Goal: Task Accomplishment & Management: Complete application form

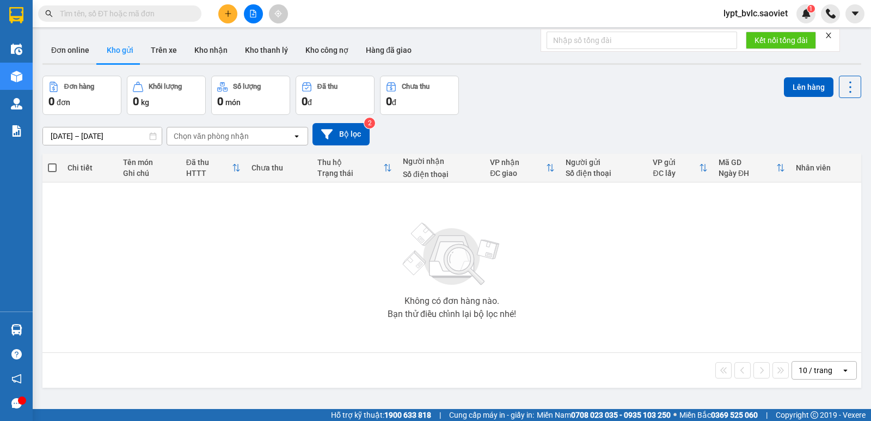
click at [104, 10] on input "text" at bounding box center [124, 14] width 128 height 12
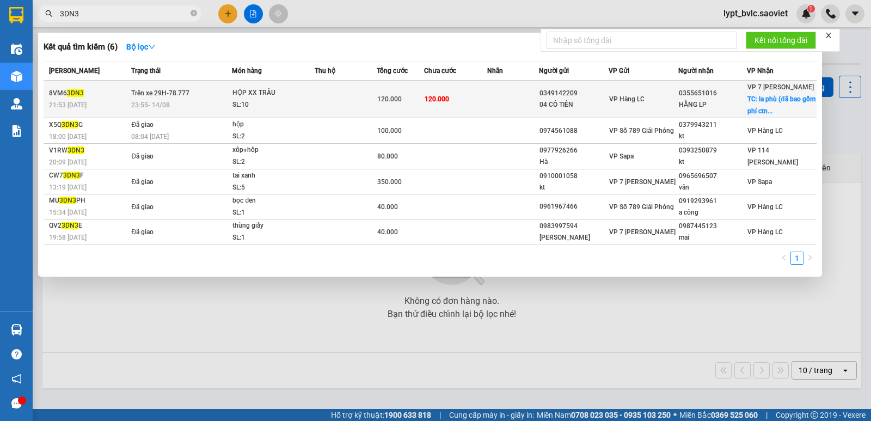
type input "3DN3"
click at [198, 100] on div "23:55 [DATE]" at bounding box center [181, 105] width 100 height 12
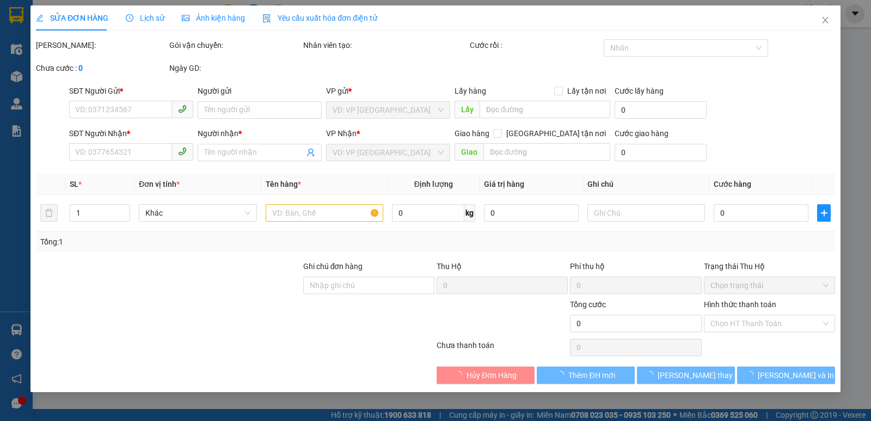
type input "0349142209"
type input "04 CÔ TIÊN"
type input "0355651016"
type input "HẰNG LP"
checkbox input "true"
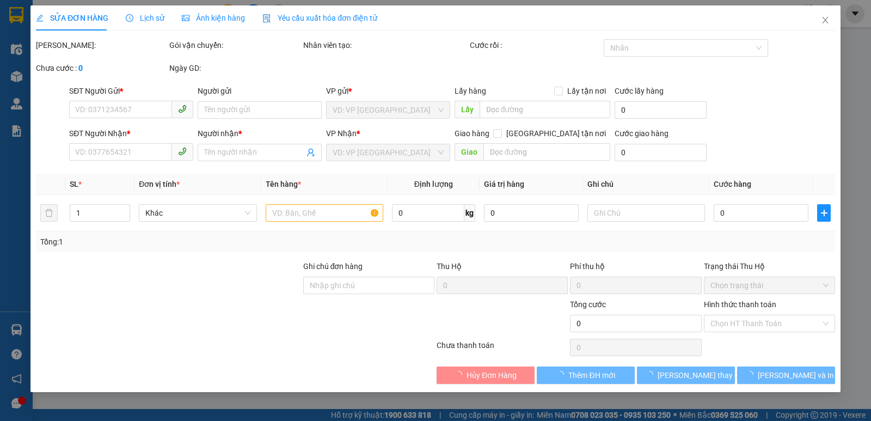
type input "la phù (đã bao gồm phí ctn)"
type input "120.000"
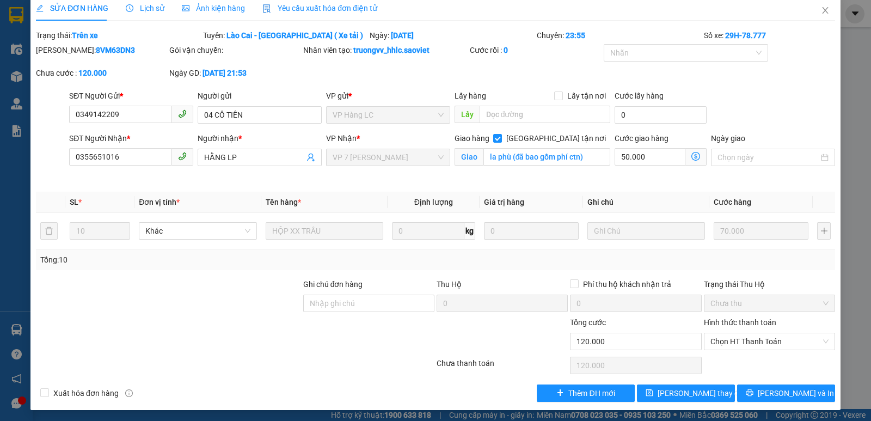
scroll to position [12, 0]
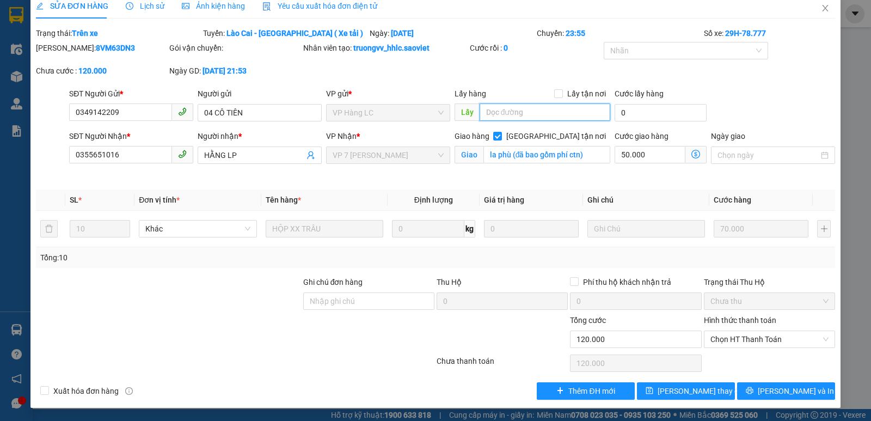
click at [544, 114] on input "text" at bounding box center [544, 111] width 131 height 17
type input "G"
type input "TRƯƠNG"
click at [693, 390] on span "[PERSON_NAME] thay đổi" at bounding box center [700, 391] width 87 height 12
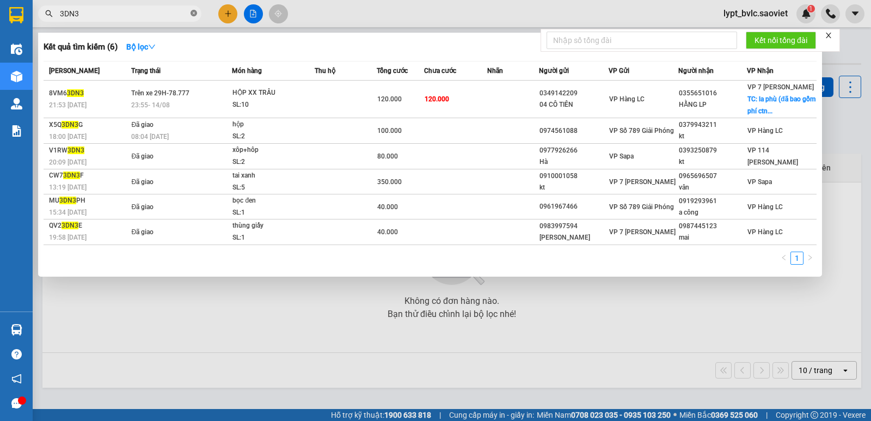
click at [196, 15] on icon "close-circle" at bounding box center [193, 13] width 7 height 7
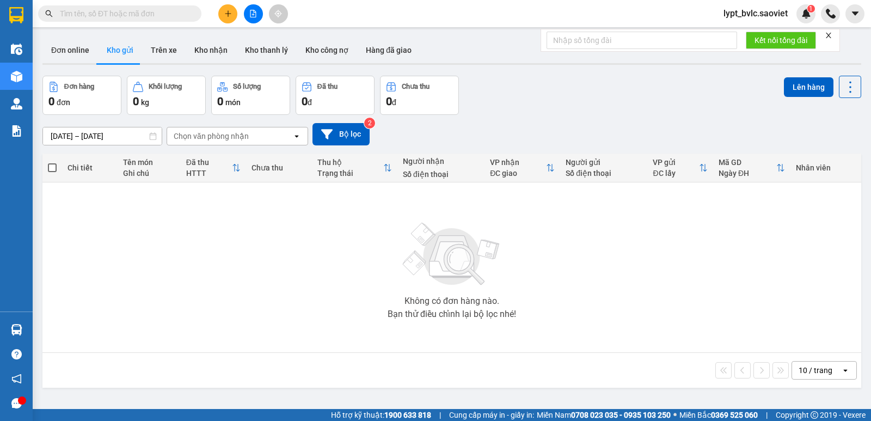
click at [150, 15] on input "text" at bounding box center [124, 14] width 128 height 12
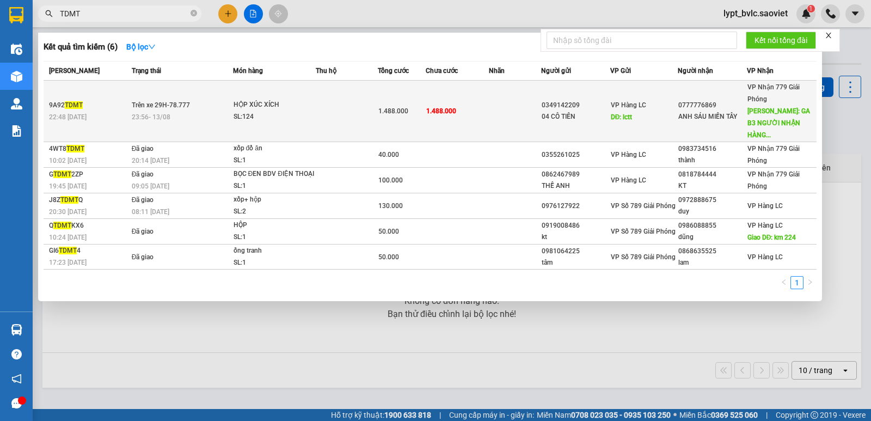
type input "TDMT"
click at [295, 118] on div "SL: 124" at bounding box center [274, 117] width 82 height 12
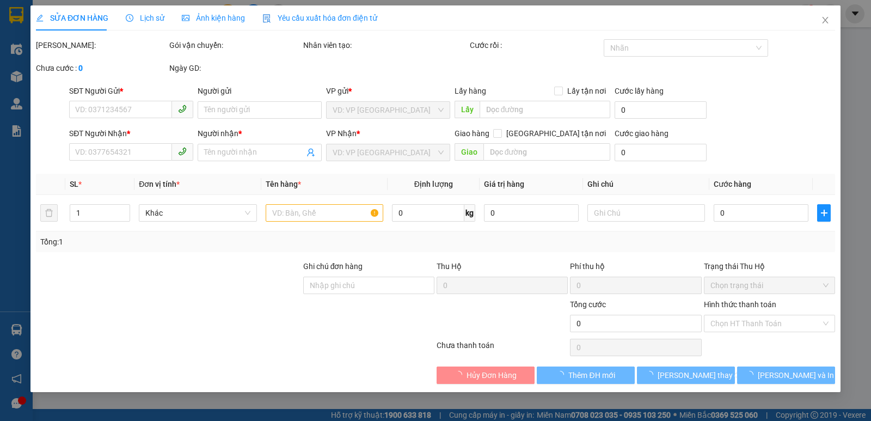
type input "0349142209"
type input "04 CÔ TIÊN"
type input "lctt"
type input "0777776869"
type input "ANH SÁU MIỀN TÂY"
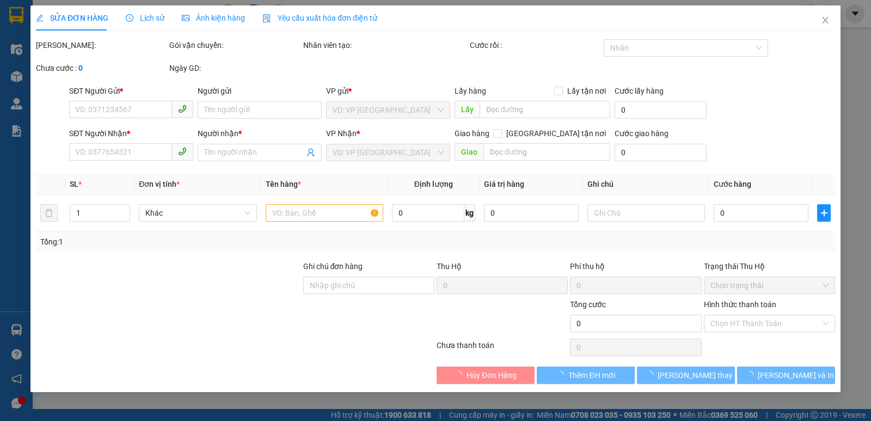
type input "GA B3 NGƯỜI NHẬN HÀNG 0911081413 ( CTN ) HN THU CƯỚC"
type input "488.000"
type input "1.488.000"
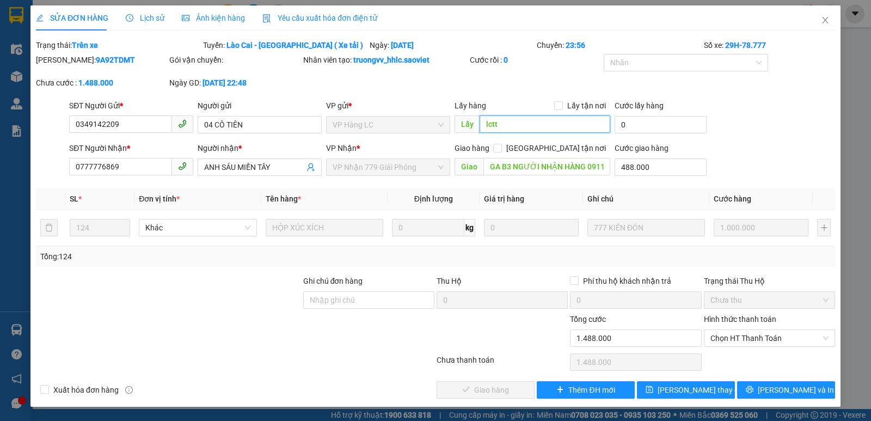
click at [515, 125] on input "lctt" at bounding box center [544, 123] width 131 height 17
click at [516, 125] on input "lctt" at bounding box center [544, 123] width 131 height 17
type input "lctt/TRƯƠNG"
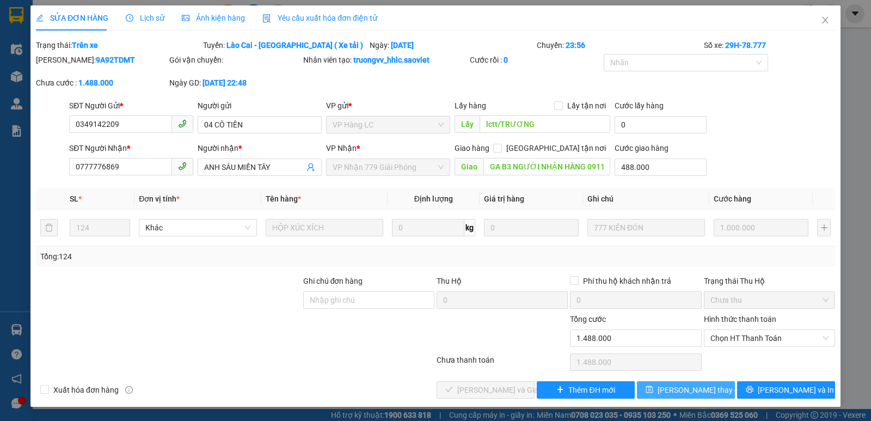
click at [649, 385] on button "[PERSON_NAME] thay đổi" at bounding box center [686, 389] width 98 height 17
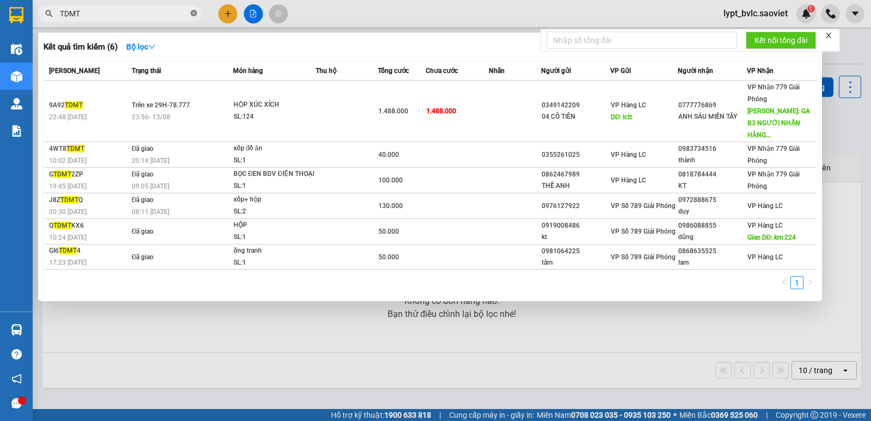
click at [196, 15] on icon "close-circle" at bounding box center [193, 13] width 7 height 7
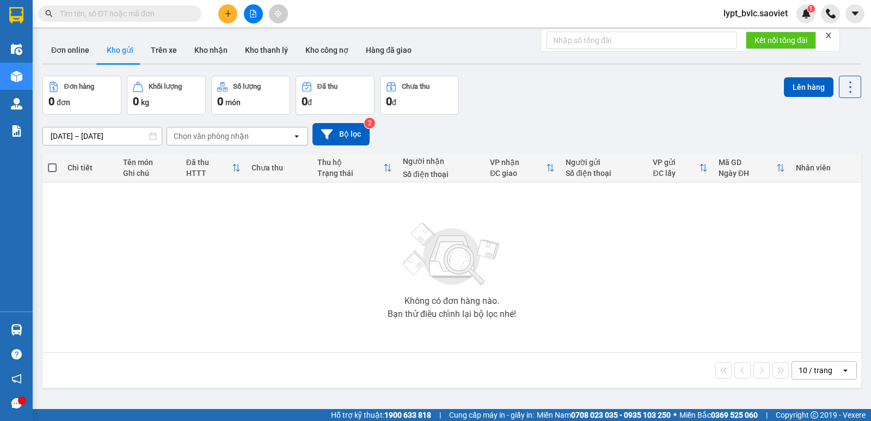
click at [137, 15] on input "text" at bounding box center [124, 14] width 128 height 12
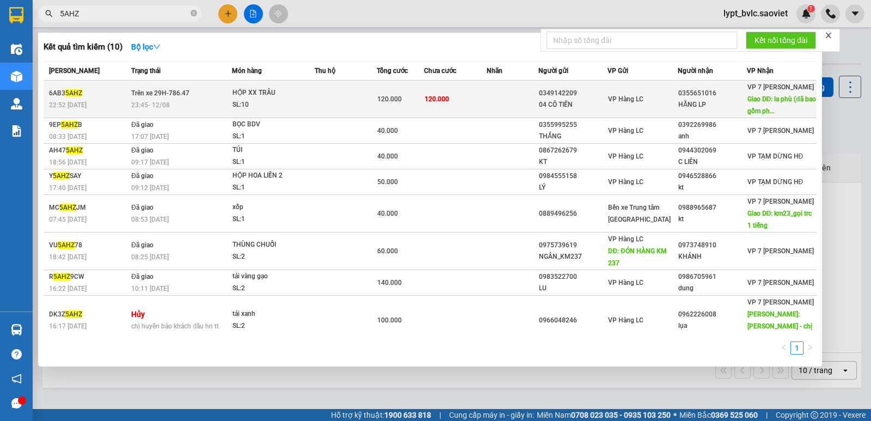
type input "5AHZ"
click at [208, 101] on div "23:45 [DATE]" at bounding box center [181, 105] width 100 height 12
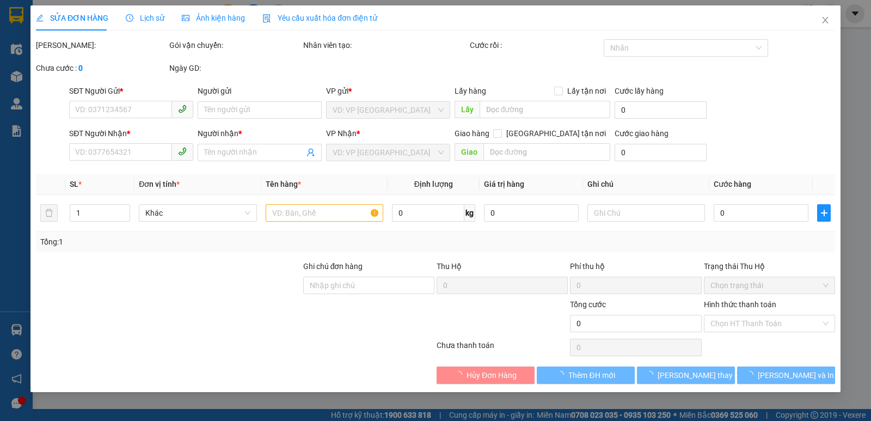
type input "0349142209"
type input "04 CÔ TIÊN"
type input "0355651016"
type input "HẰNG LP"
type input "la phù (đã bao gồm phí ctn)"
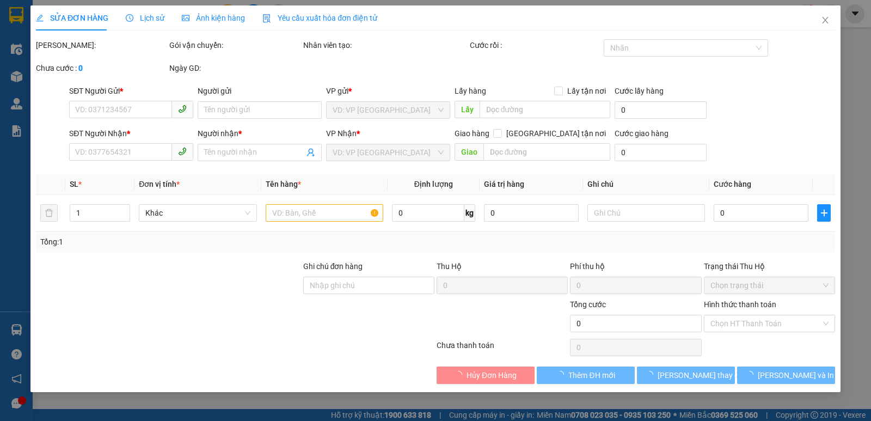
type input "40.000"
type input "120.000"
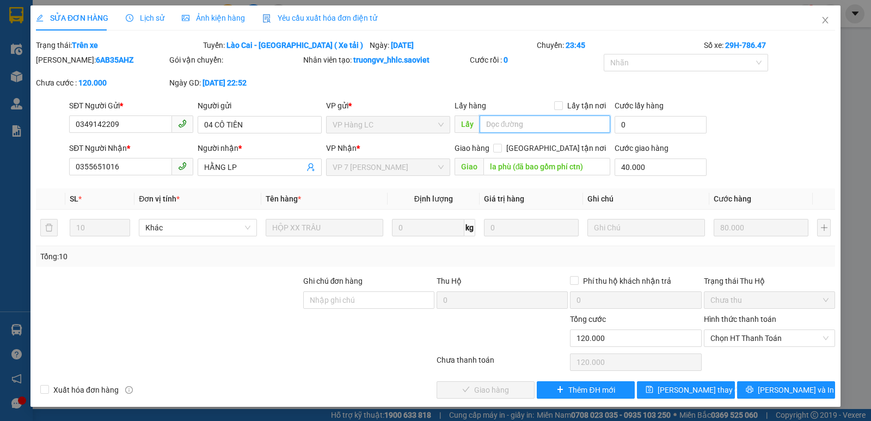
click at [512, 124] on input "text" at bounding box center [544, 123] width 131 height 17
type input "TRƯƠNG"
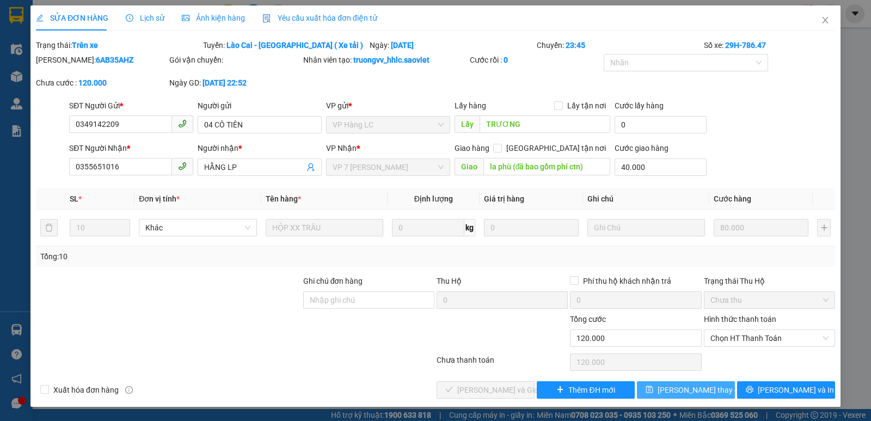
click at [669, 394] on button "[PERSON_NAME] thay đổi" at bounding box center [686, 389] width 98 height 17
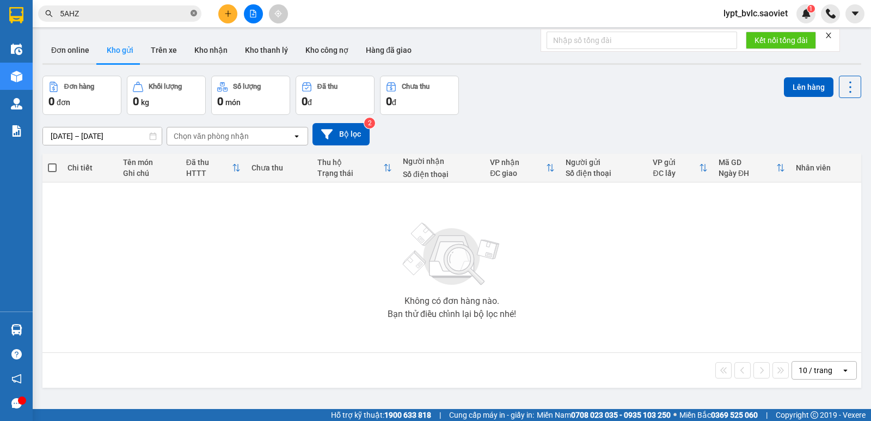
click at [195, 15] on icon "close-circle" at bounding box center [193, 13] width 7 height 7
click at [133, 16] on input "text" at bounding box center [124, 14] width 128 height 12
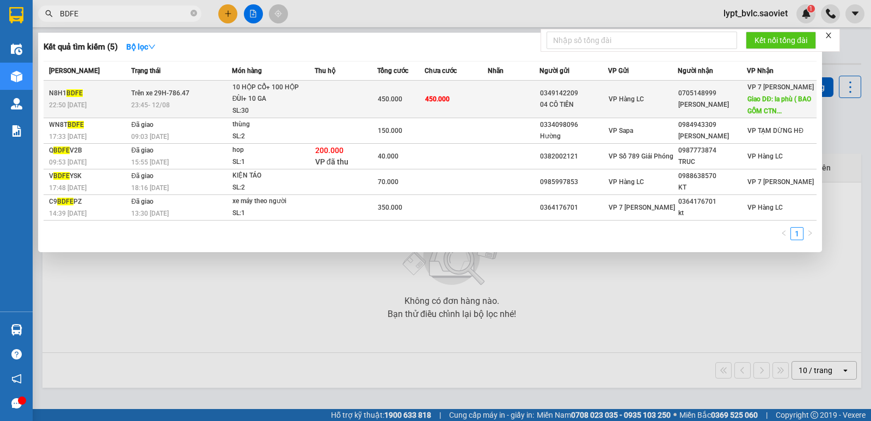
type input "BDFE"
drag, startPoint x: 79, startPoint y: 92, endPoint x: 48, endPoint y: 97, distance: 31.3
click at [48, 97] on td "N8H1 BDFE 22:50 [DATE]" at bounding box center [86, 100] width 85 height 38
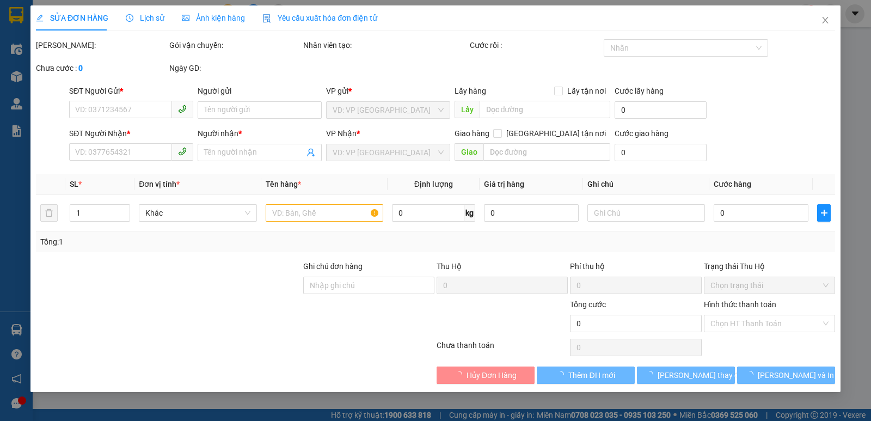
type input "0349142209"
type input "04 CÔ TIÊN"
type input "0705148999"
type input "[PERSON_NAME]"
type input "la phù ( BAO GỒM CTN )"
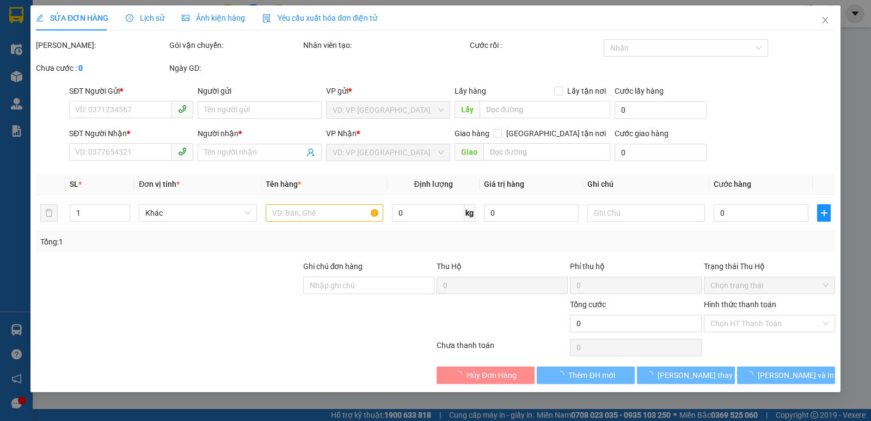
type input "150.000"
type input "450.000"
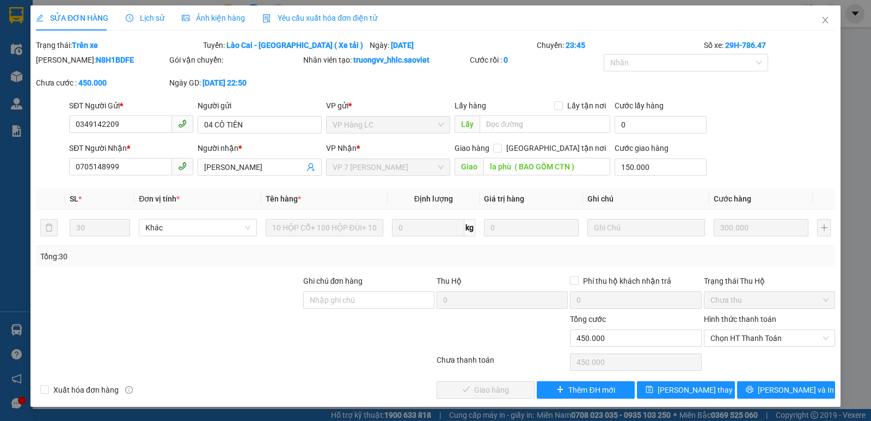
drag, startPoint x: 104, startPoint y: 60, endPoint x: 63, endPoint y: 67, distance: 42.0
click at [63, 67] on div "Mã ĐH: N8H1BDFE" at bounding box center [101, 65] width 133 height 23
copy b "N8H1BDFE"
click at [825, 22] on icon "close" at bounding box center [825, 20] width 9 height 9
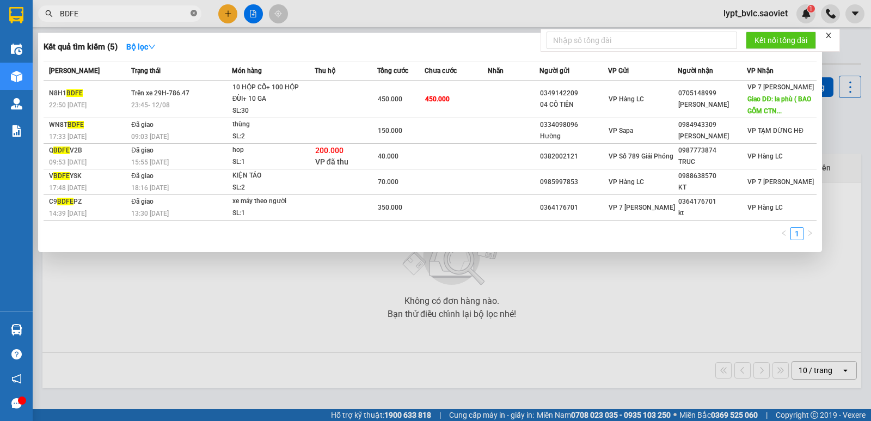
click at [195, 13] on icon "close-circle" at bounding box center [193, 13] width 7 height 7
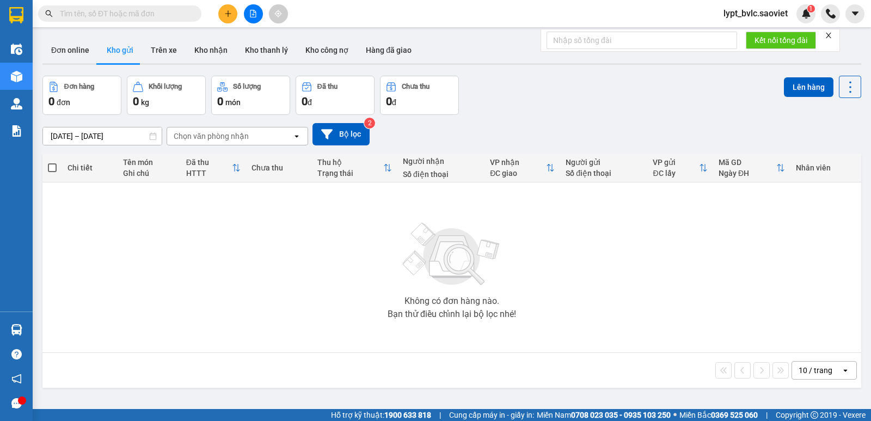
click at [140, 16] on input "text" at bounding box center [124, 14] width 128 height 12
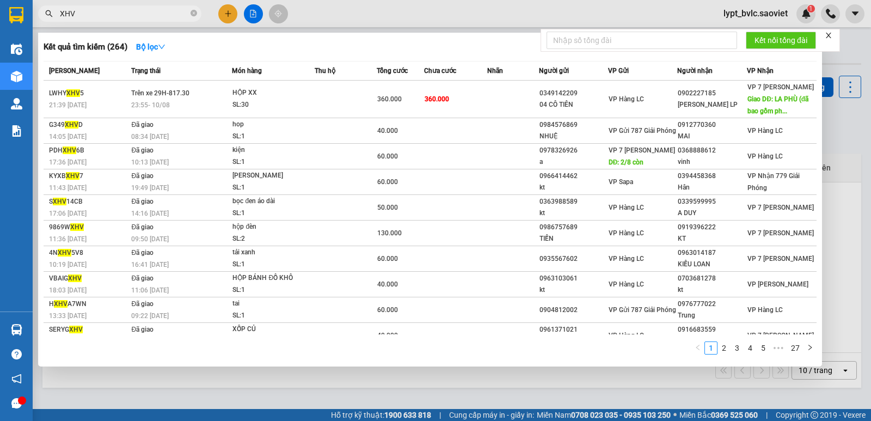
type input "XHV"
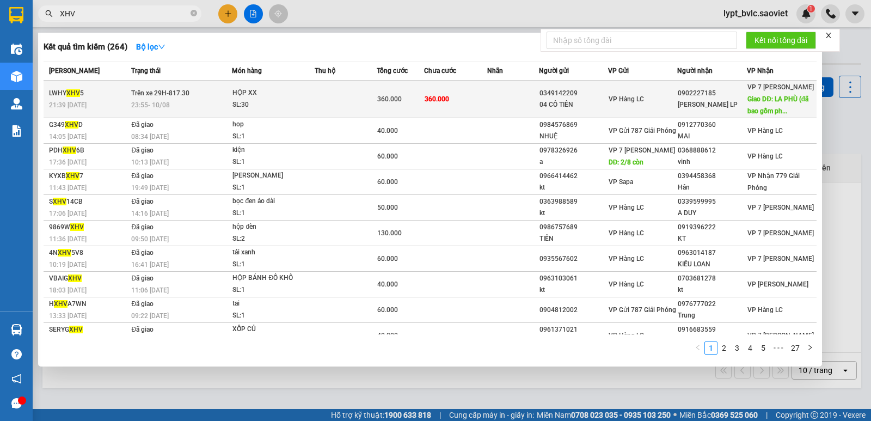
click at [141, 95] on span "Trên xe 29H-817.30" at bounding box center [160, 93] width 58 height 8
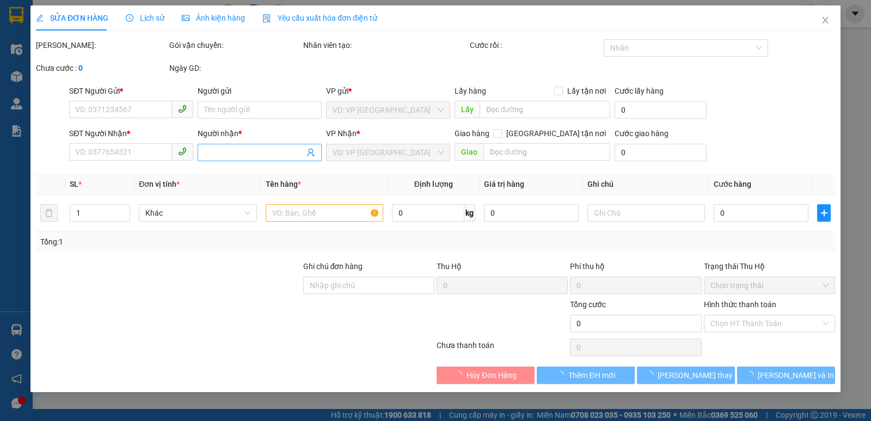
type input "0349142209"
type input "04 CÔ TIÊN"
type input "0902227185"
type input "[PERSON_NAME] LP"
type input "LA PHÙ (đã bao gồm phí ctn)"
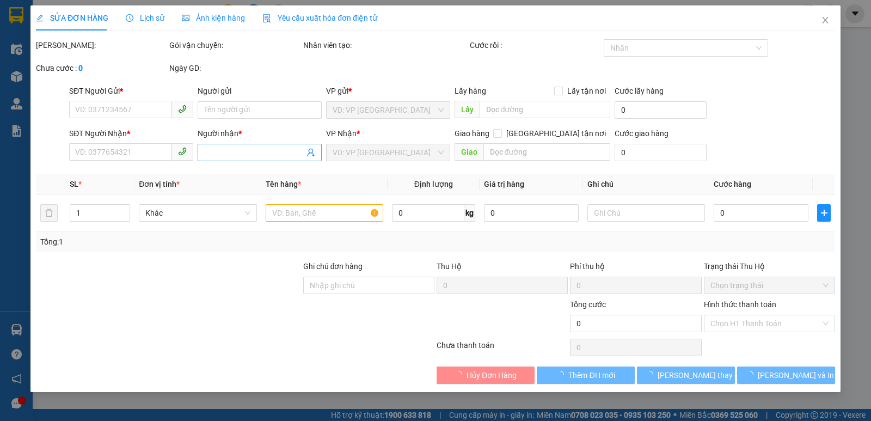
type input "100.000"
type input "360.000"
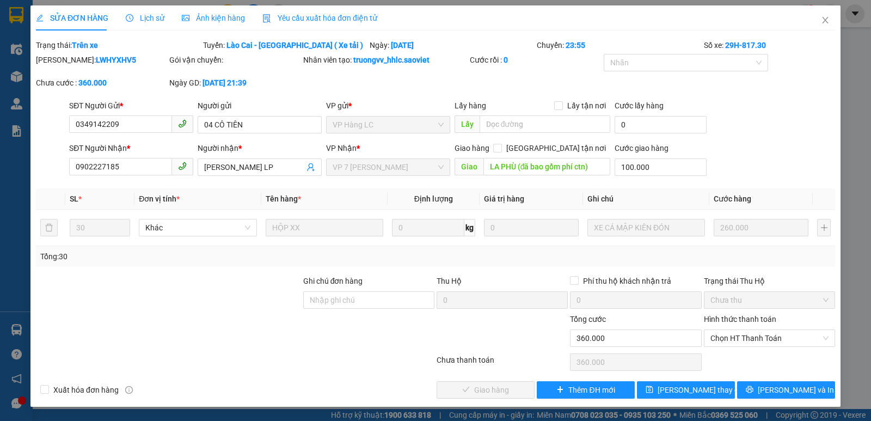
drag, startPoint x: 110, startPoint y: 59, endPoint x: 63, endPoint y: 70, distance: 49.2
click at [63, 70] on div "[PERSON_NAME]: LWHYXHV5" at bounding box center [101, 65] width 133 height 23
copy b "LWHYXHV5"
click at [862, 244] on div "SỬA ĐƠN HÀNG Lịch sử Ảnh kiện hàng Yêu cầu xuất hóa đơn điện tử Total Paid Fee …" at bounding box center [435, 210] width 871 height 421
click at [821, 20] on icon "close" at bounding box center [825, 20] width 9 height 9
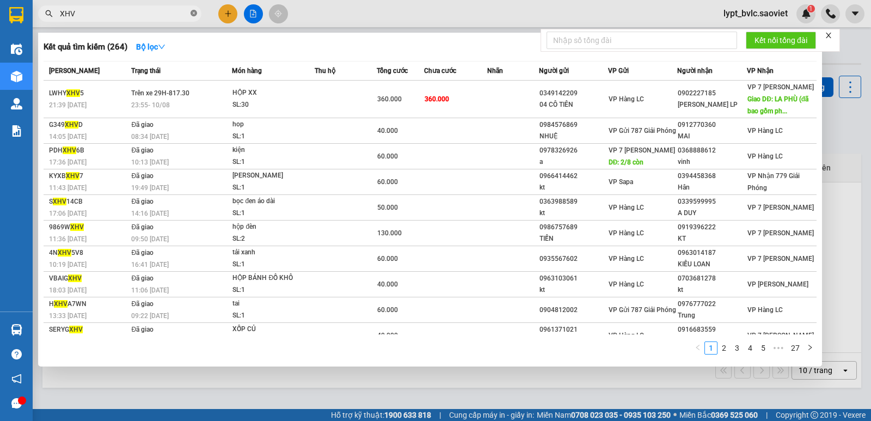
click at [195, 12] on icon "close-circle" at bounding box center [193, 13] width 7 height 7
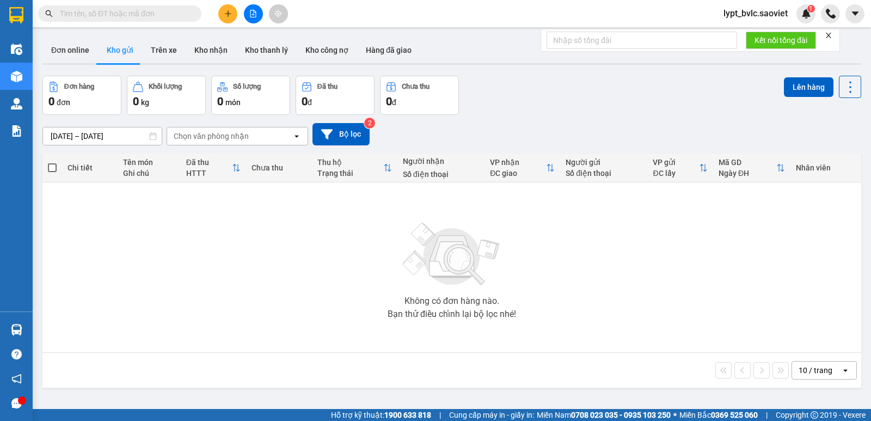
click at [158, 13] on input "text" at bounding box center [124, 14] width 128 height 12
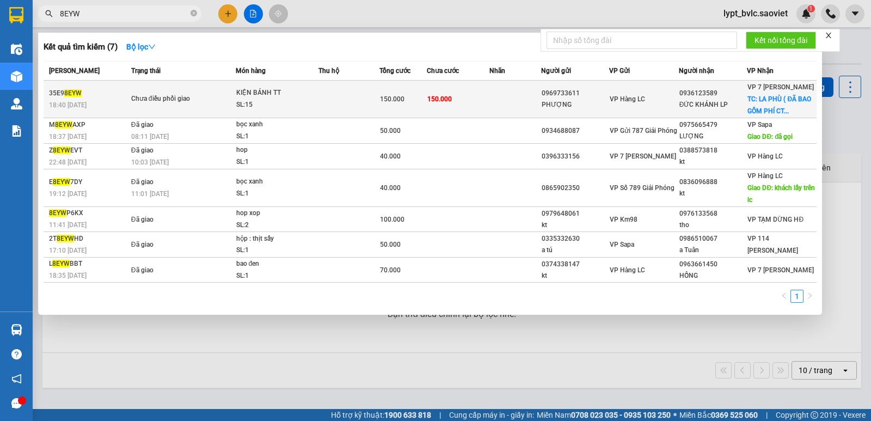
type input "8EYW"
click at [329, 103] on td at bounding box center [348, 100] width 61 height 38
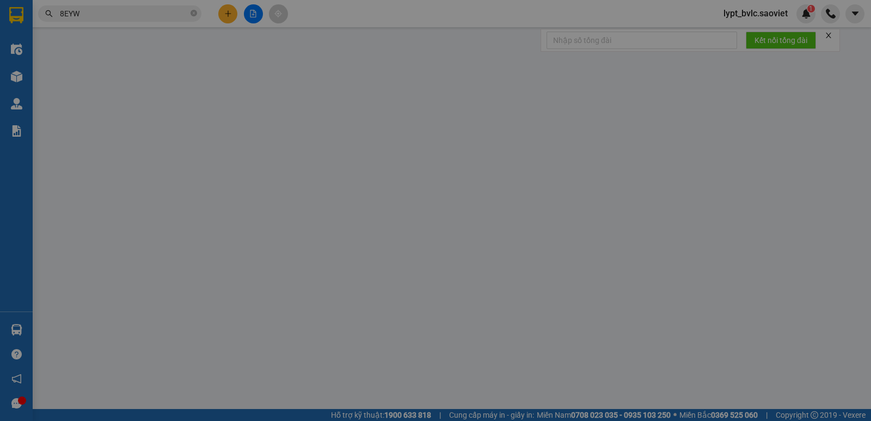
type input "0969733611"
type input "PHƯỢNG"
type input "0936123589"
type input "ĐỨC KHÁNH LP"
checkbox input "true"
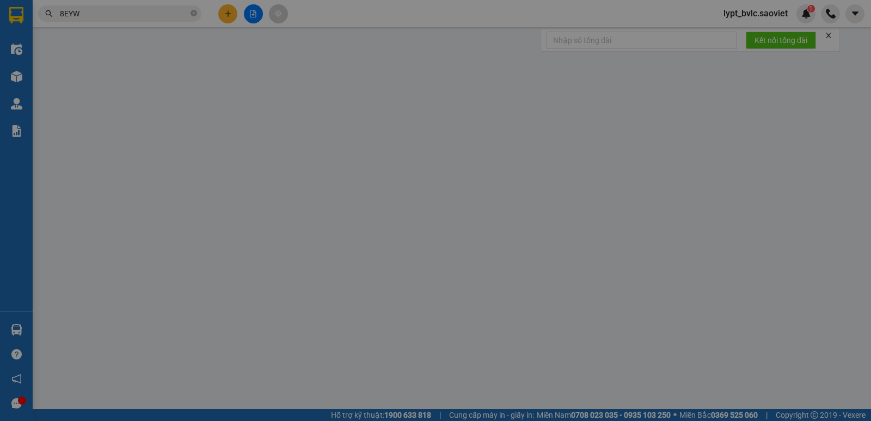
type input "LA PHÙ ( ĐÃ BAO GỒM PHÍ CTN )"
type input "150.000"
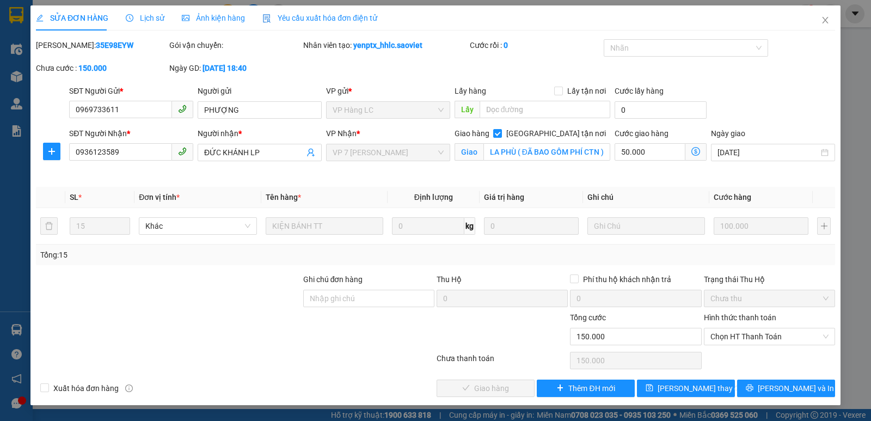
drag, startPoint x: 108, startPoint y: 44, endPoint x: 63, endPoint y: 44, distance: 45.7
click at [63, 44] on div "[PERSON_NAME]: 35E98EYW" at bounding box center [101, 45] width 131 height 12
copy b "35E98EYW"
click at [824, 21] on icon "close" at bounding box center [825, 20] width 9 height 9
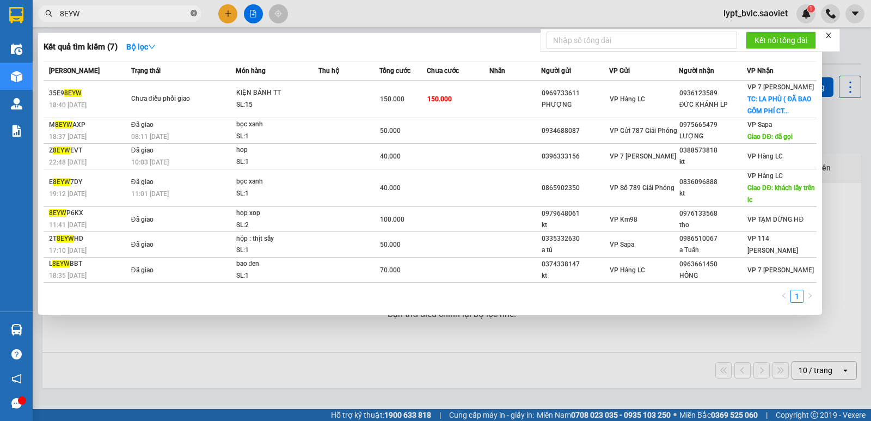
click at [194, 13] on icon "close-circle" at bounding box center [193, 13] width 7 height 7
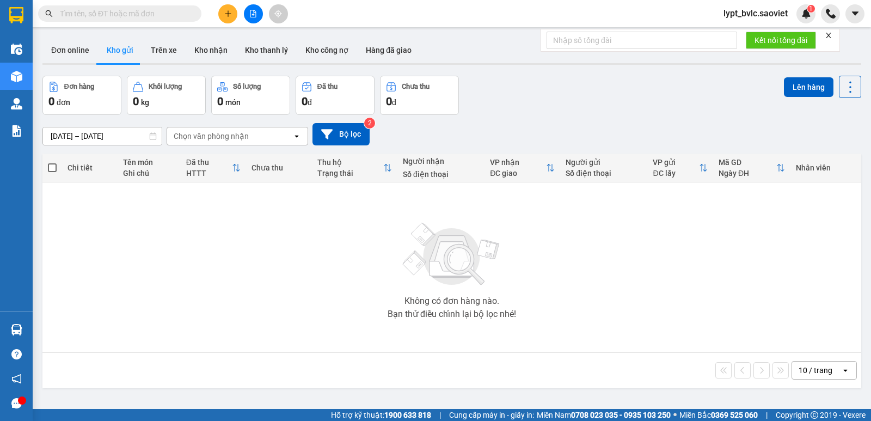
click at [134, 14] on input "text" at bounding box center [124, 14] width 128 height 12
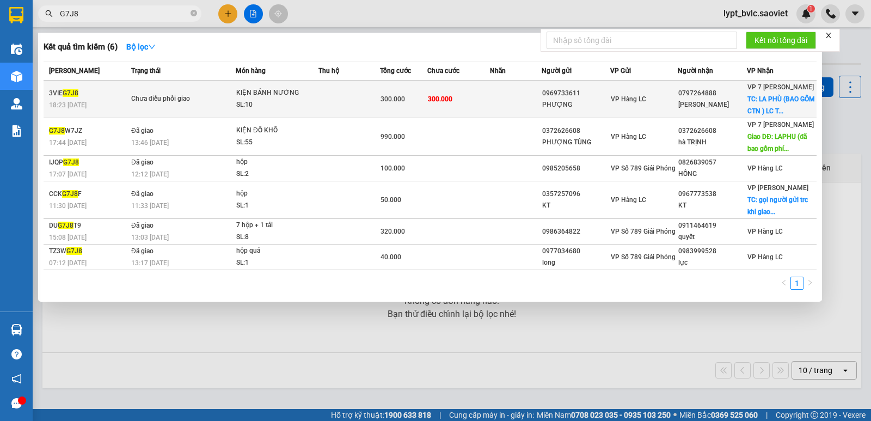
type input "G7J8"
click at [323, 100] on td at bounding box center [348, 100] width 61 height 38
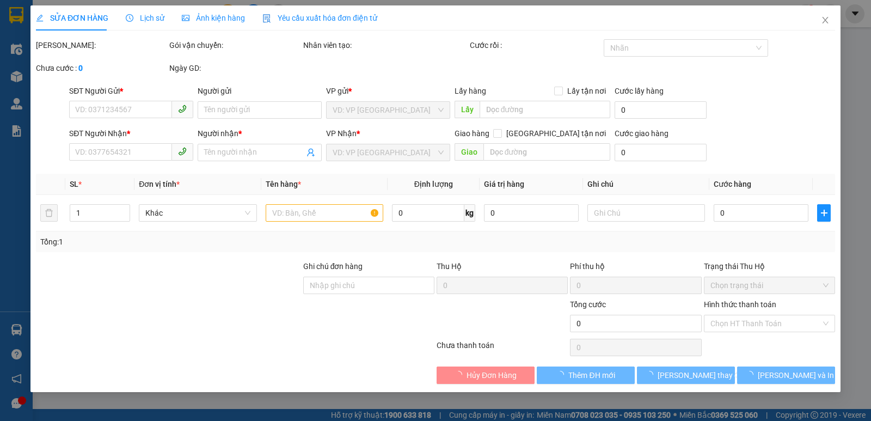
type input "0969733611"
type input "PHƯỢNG"
type input "0797264888"
type input "[PERSON_NAME]"
checkbox input "true"
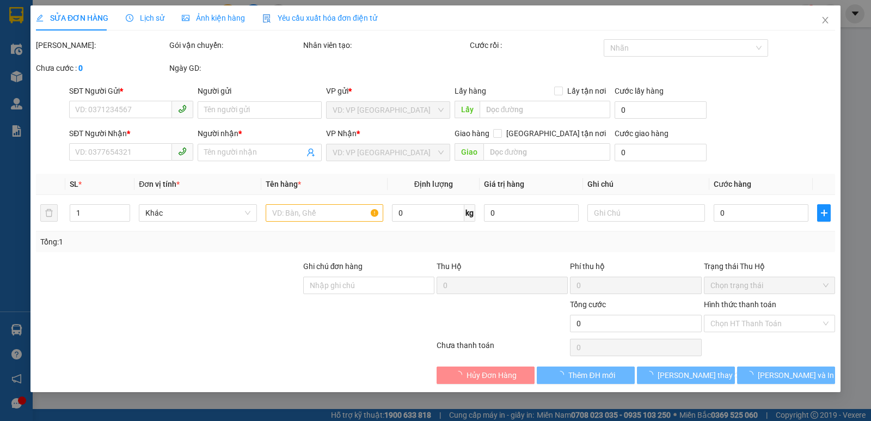
type input "LA PHÙ (BAO GỒM CTN ) LC TT CƯỚC"
type input "300.000"
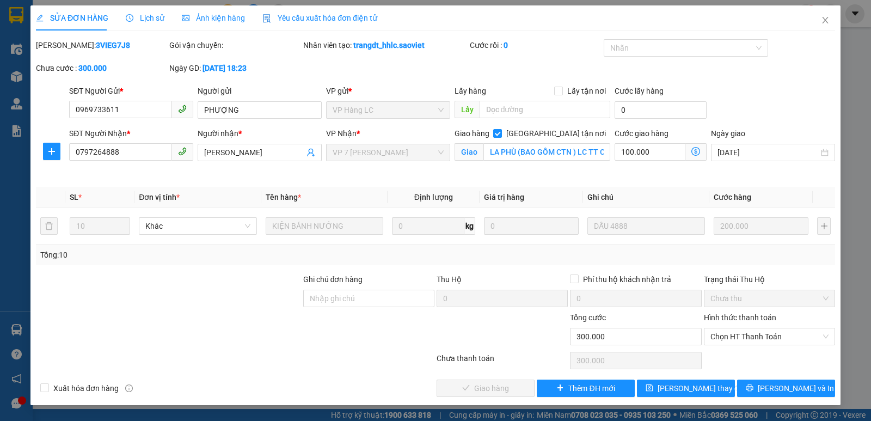
drag, startPoint x: 102, startPoint y: 45, endPoint x: 63, endPoint y: 46, distance: 39.2
click at [63, 46] on div "[PERSON_NAME]: 3VIEG7J8" at bounding box center [101, 45] width 131 height 12
copy b "3VIEG7J8"
click at [824, 22] on icon "close" at bounding box center [825, 20] width 6 height 7
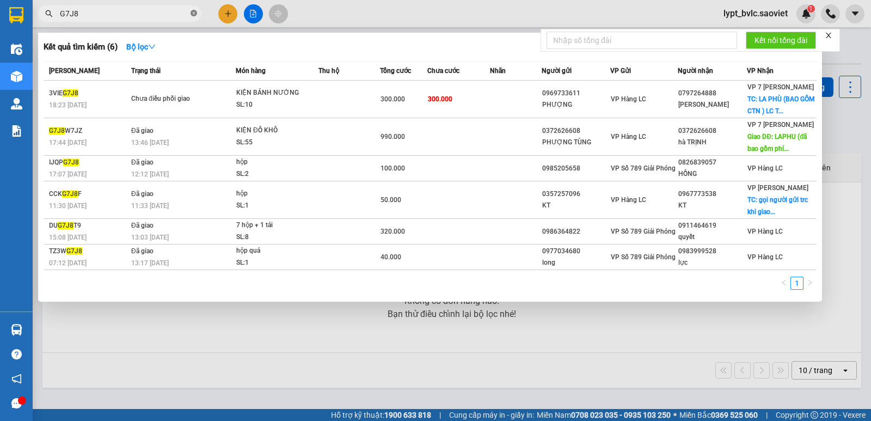
click at [195, 14] on icon "close-circle" at bounding box center [193, 13] width 7 height 7
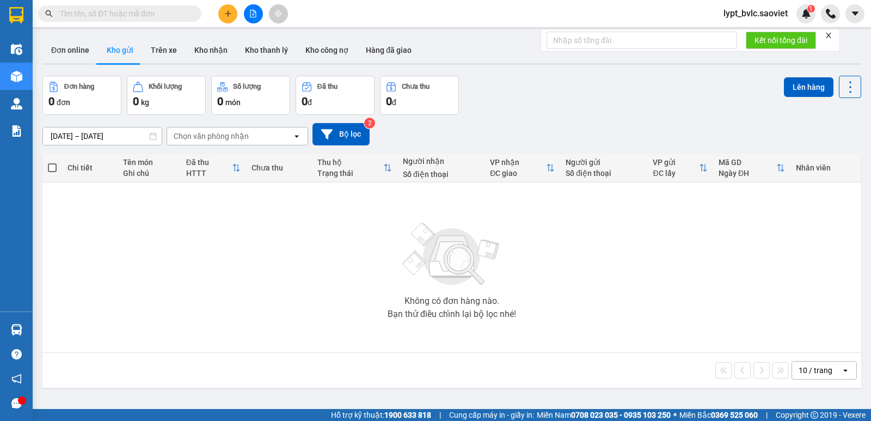
click at [153, 14] on input "text" at bounding box center [124, 14] width 128 height 12
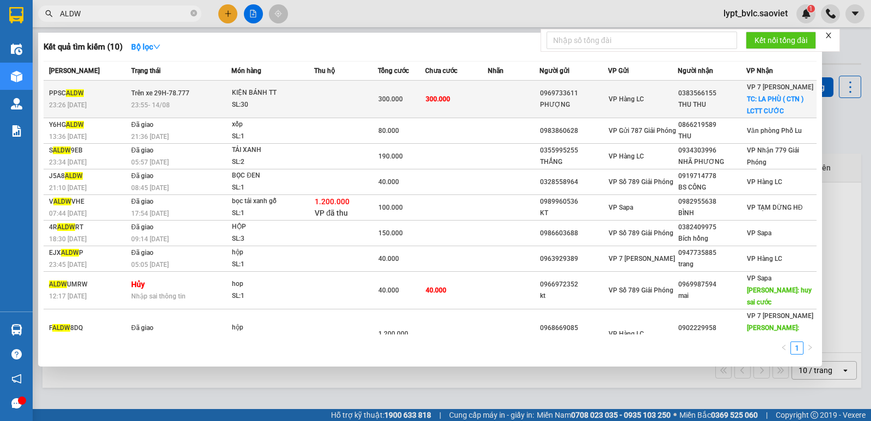
type input "ALDW"
click at [261, 103] on div "SL: 30" at bounding box center [273, 105] width 82 height 12
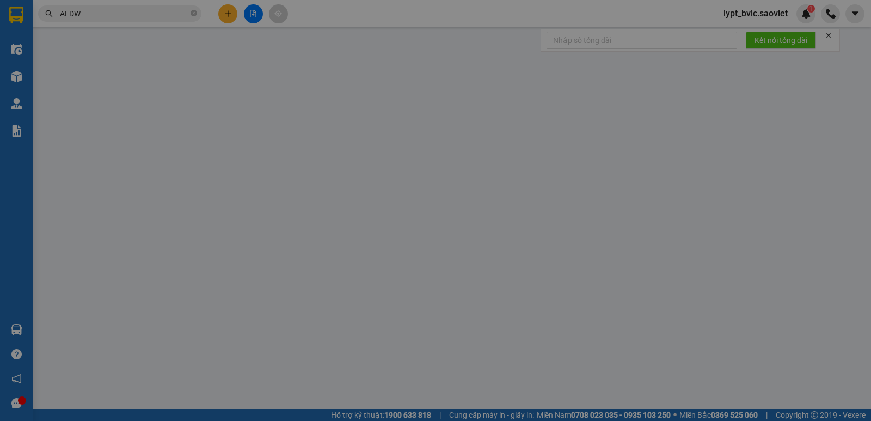
type input "0969733611"
type input "PHƯỢNG"
type input "0383566155"
type input "THU THU"
checkbox input "true"
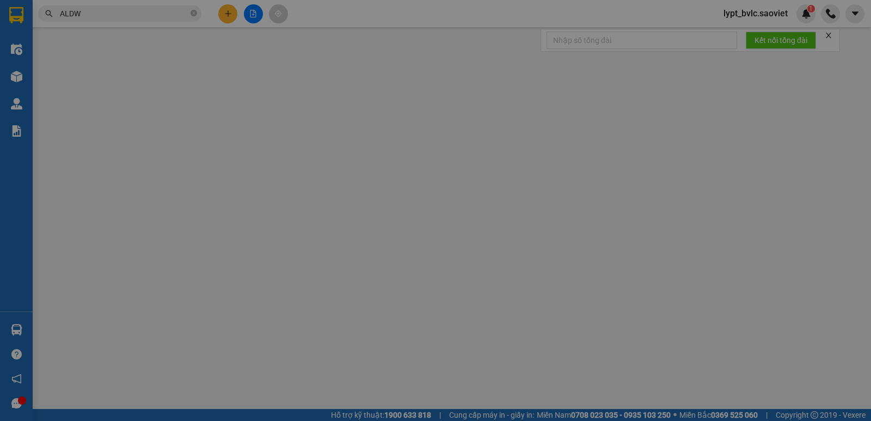
type input "LA PHÙ ( CTN ) LCTT CƯỚC"
type input "300.000"
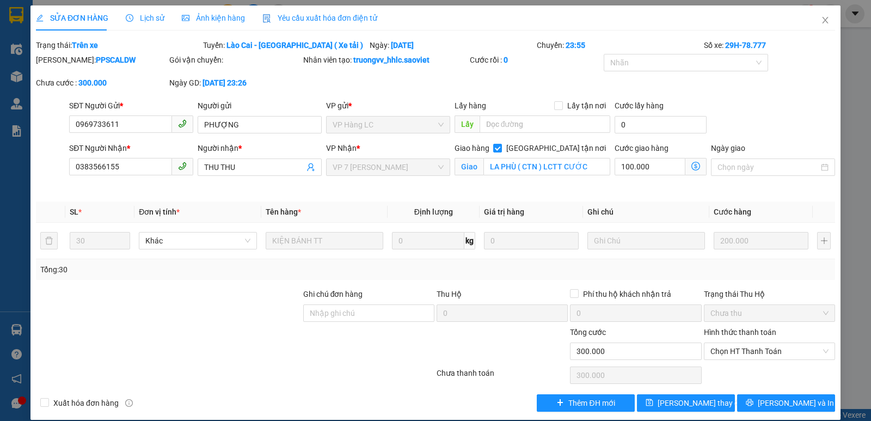
drag, startPoint x: 104, startPoint y: 58, endPoint x: 63, endPoint y: 60, distance: 41.4
click at [63, 60] on div "[PERSON_NAME]: PPSCALDW" at bounding box center [101, 60] width 131 height 12
copy b "PPSCALDW"
click at [821, 21] on icon "close" at bounding box center [825, 20] width 9 height 9
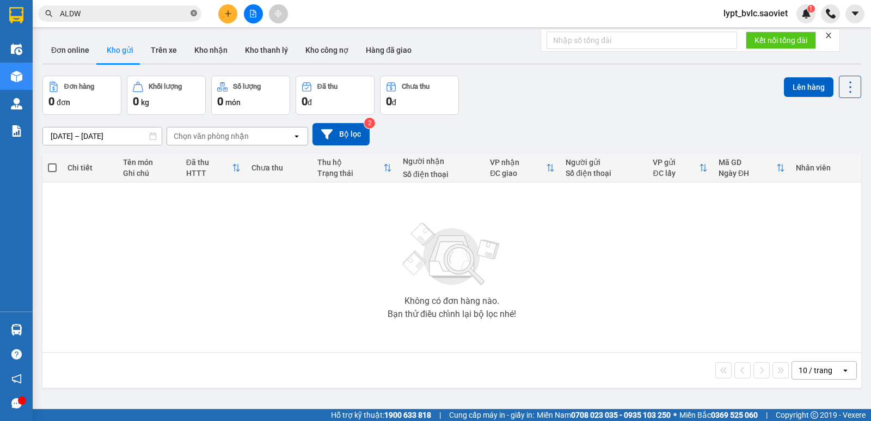
click at [191, 11] on icon "close-circle" at bounding box center [193, 13] width 7 height 7
click at [145, 13] on input "text" at bounding box center [124, 14] width 128 height 12
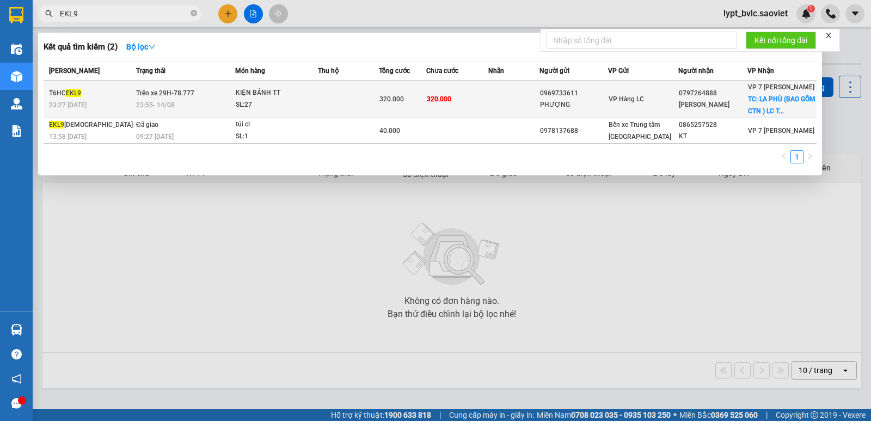
type input "EKL9"
click at [357, 106] on td at bounding box center [348, 100] width 61 height 38
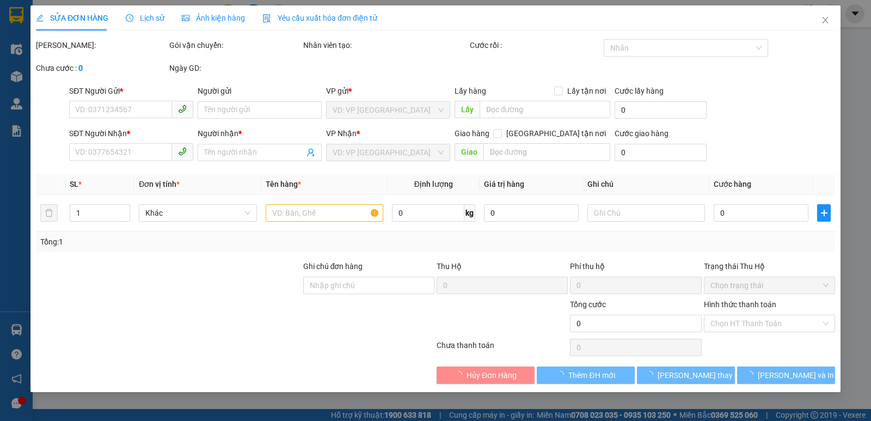
type input "0969733611"
type input "PHƯỢNG"
type input "0797264888"
type input "[PERSON_NAME]"
checkbox input "true"
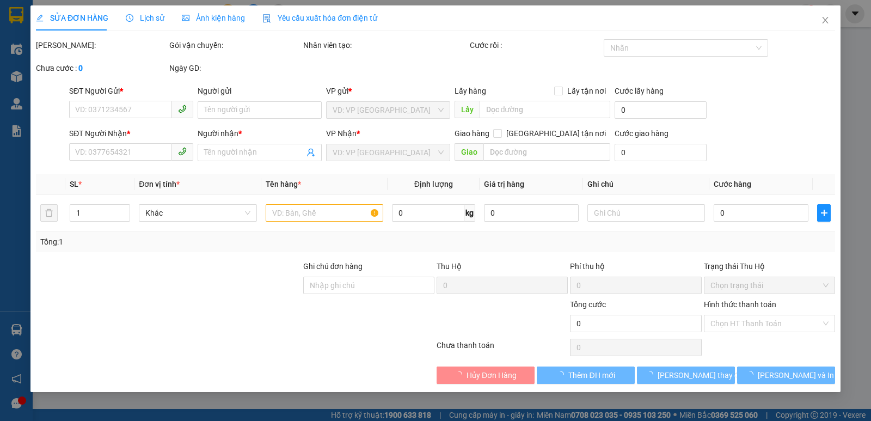
type input "LA PHÙ (BAO GỒM CTN ) LC TT CƯỚC"
type input "320.000"
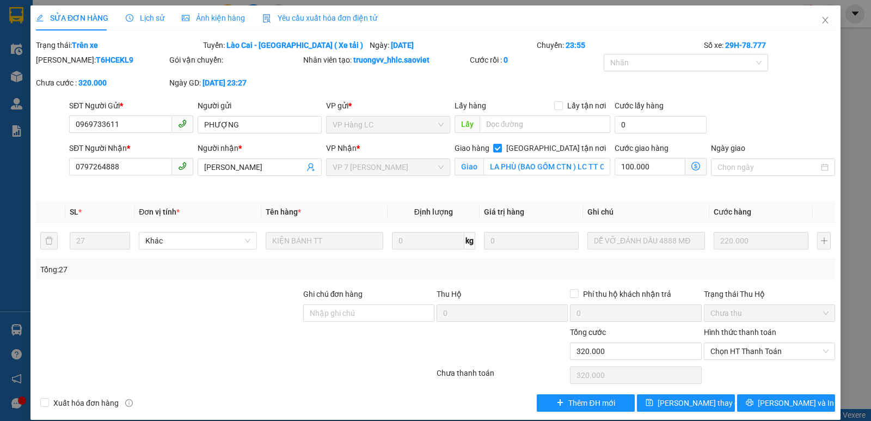
drag, startPoint x: 103, startPoint y: 59, endPoint x: 64, endPoint y: 62, distance: 39.9
click at [64, 62] on div "Mã ĐH: T6HCEKL9" at bounding box center [101, 60] width 131 height 12
copy b "T6HCEKL9"
click at [821, 23] on icon "close" at bounding box center [825, 20] width 9 height 9
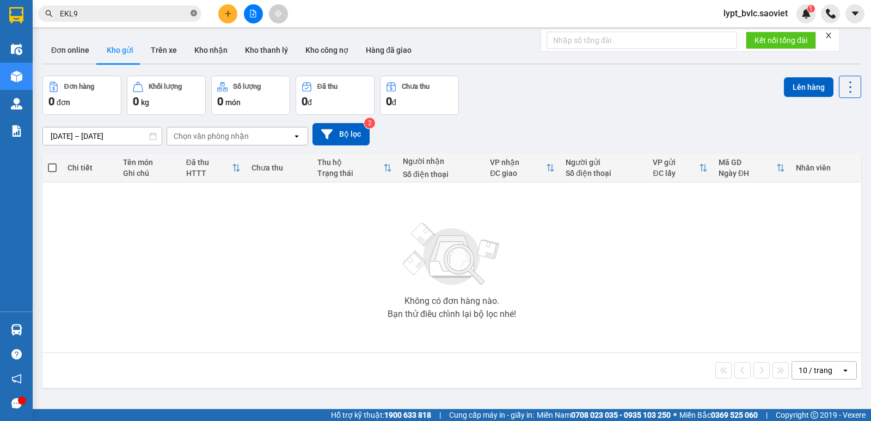
click at [193, 13] on icon "close-circle" at bounding box center [193, 13] width 7 height 7
click at [159, 15] on input "text" at bounding box center [124, 14] width 128 height 12
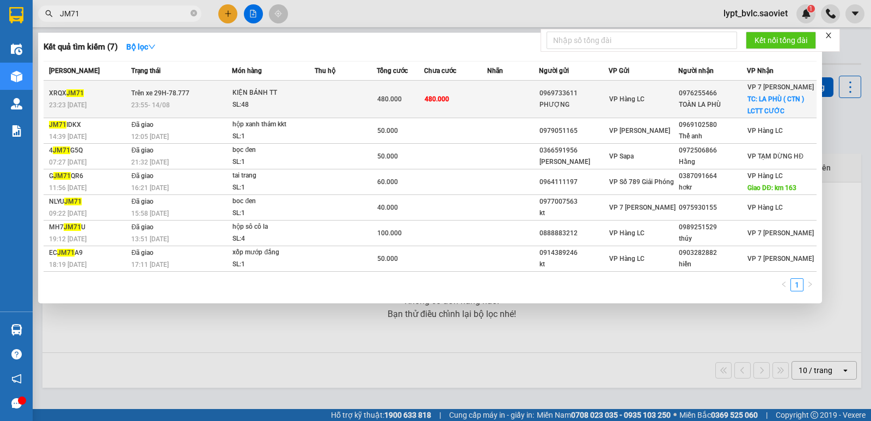
type input "JM71"
click at [311, 103] on div "SL: 48" at bounding box center [273, 105] width 82 height 12
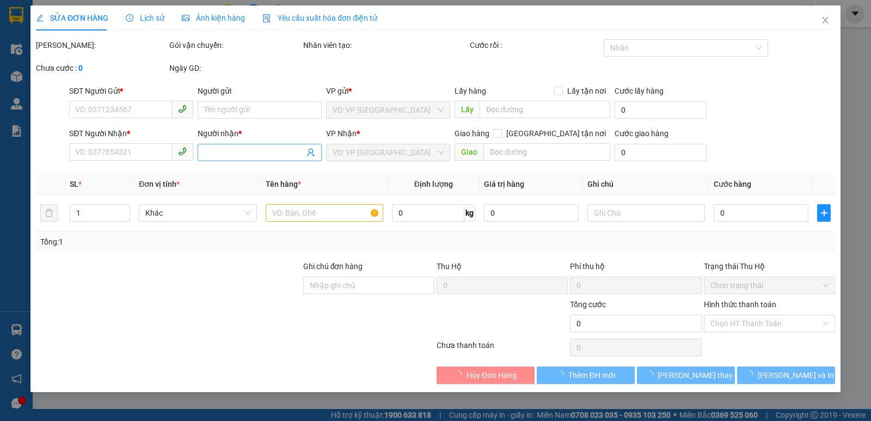
type input "0969733611"
type input "PHƯỢNG"
type input "0976255466"
type input "TOÀN LA PHÙ"
checkbox input "true"
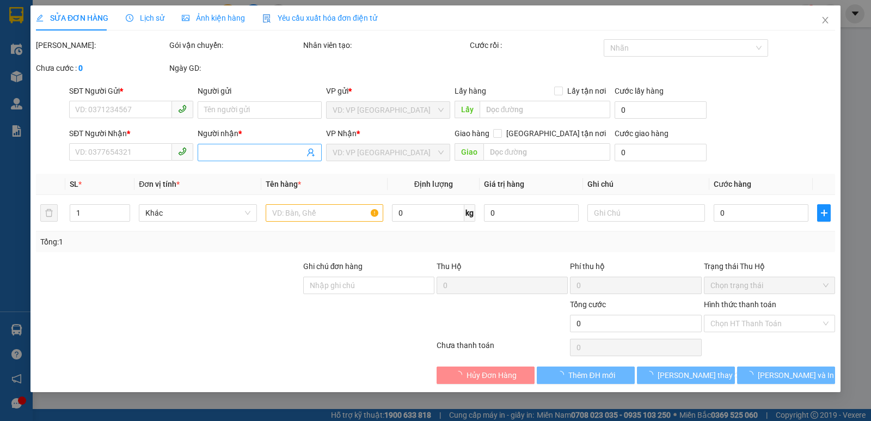
type input "LA PHÙ ( CTN ) LCTT CƯỚC"
type input "480.000"
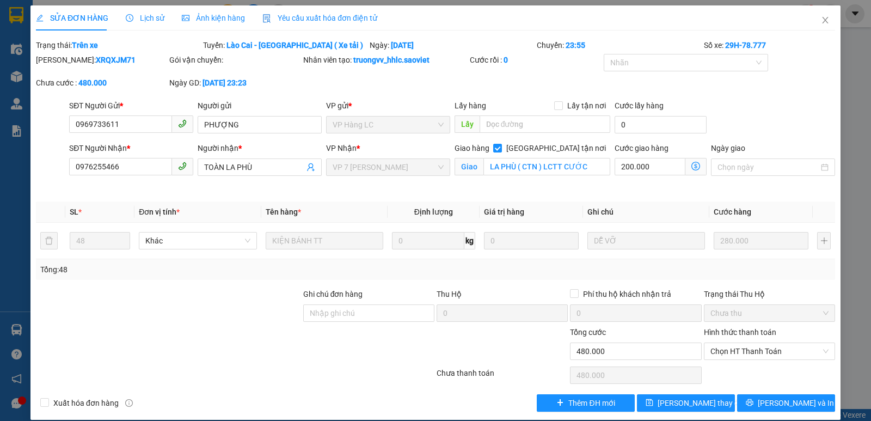
drag, startPoint x: 106, startPoint y: 54, endPoint x: 65, endPoint y: 60, distance: 41.2
click at [65, 60] on div "Mã ĐH: XRQXJM71" at bounding box center [101, 60] width 131 height 12
copy b "XRQXJM71"
click at [821, 20] on icon "close" at bounding box center [825, 20] width 9 height 9
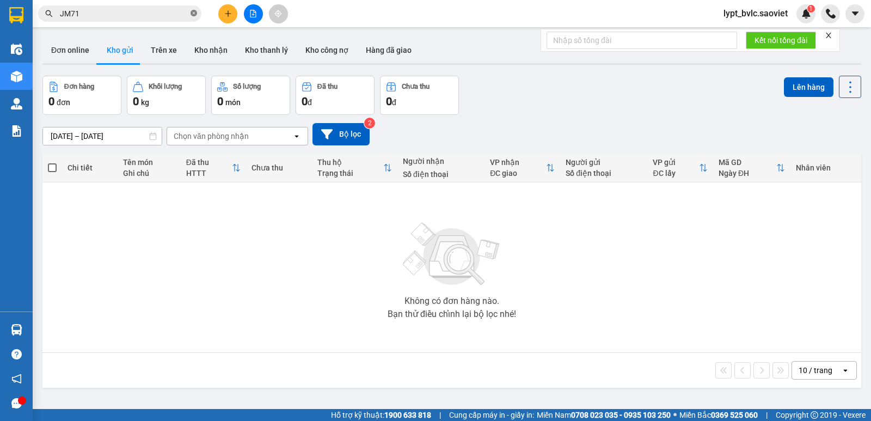
click at [194, 15] on icon "close-circle" at bounding box center [193, 13] width 7 height 7
click at [161, 15] on input "text" at bounding box center [124, 14] width 128 height 12
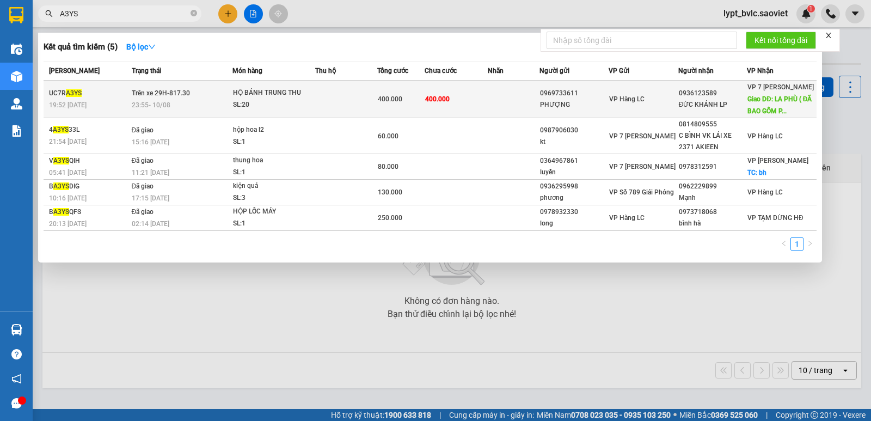
type input "A3YS"
click at [151, 101] on span "23:55 [DATE]" at bounding box center [151, 105] width 39 height 8
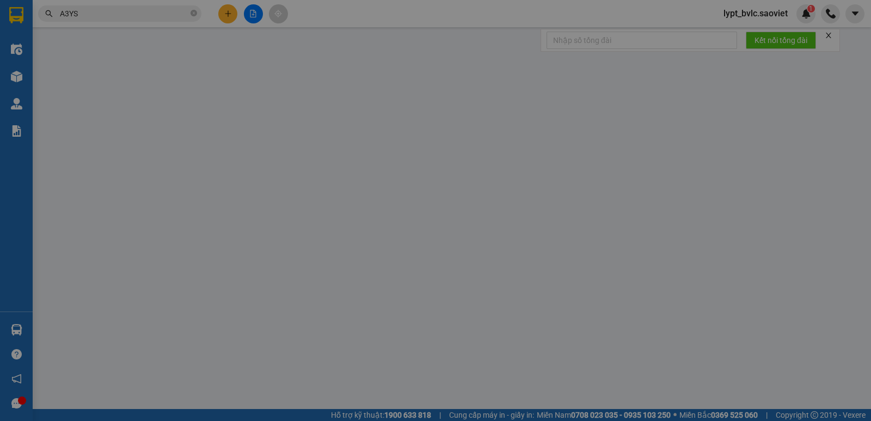
type input "0969733611"
type input "PHƯỢNG"
type input "0936123589"
type input "ĐỨC KHÁNH LP"
type input "LA PHÙ ( ĐÃ BAO GỒM PHÍ CTN ) LX THU CƯỚC"
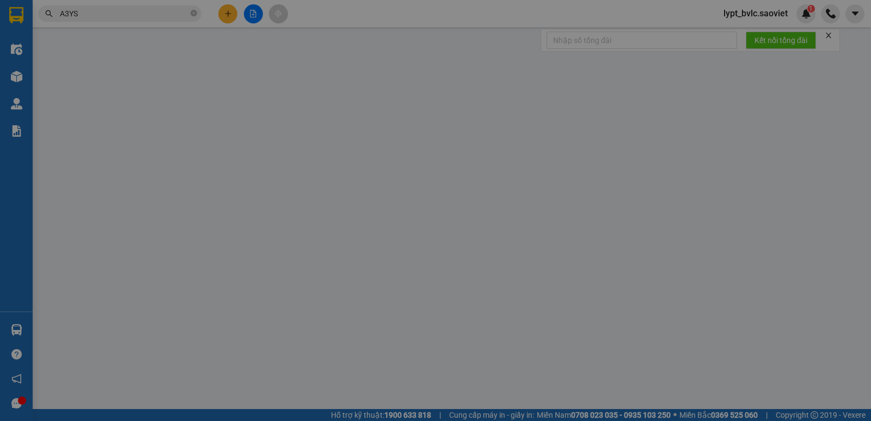
type input "100.000"
type input "400.000"
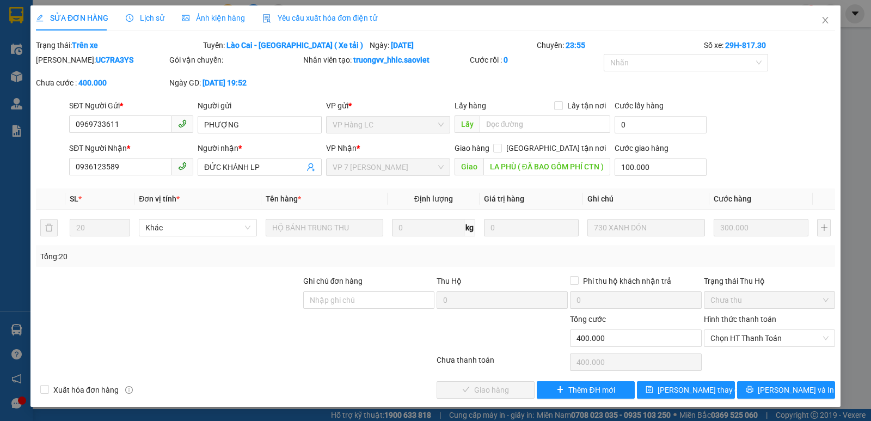
drag, startPoint x: 105, startPoint y: 58, endPoint x: 64, endPoint y: 71, distance: 42.8
click at [64, 71] on div "[PERSON_NAME]: UC7RA3YS" at bounding box center [101, 65] width 133 height 23
copy b "UC7RA3YS"
click at [827, 21] on icon "close" at bounding box center [825, 20] width 9 height 9
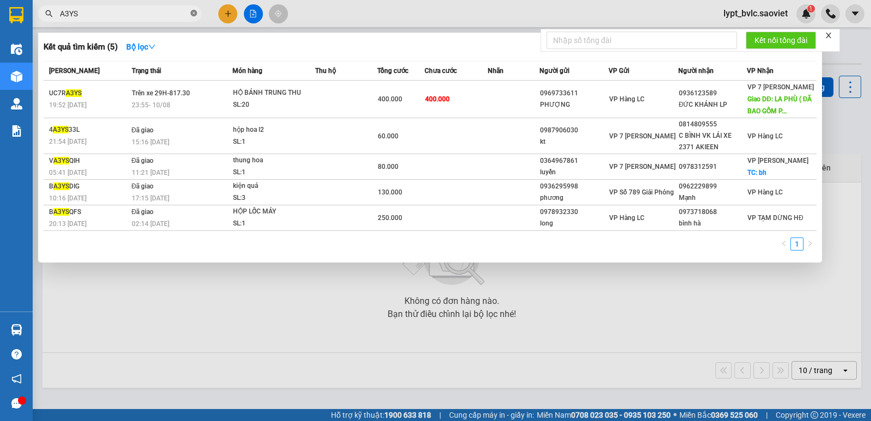
click at [190, 14] on icon "close-circle" at bounding box center [193, 13] width 7 height 7
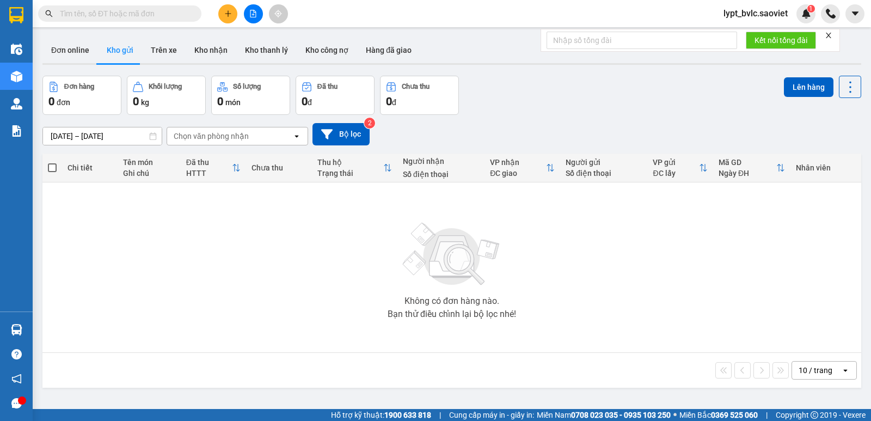
click at [149, 17] on input "text" at bounding box center [124, 14] width 128 height 12
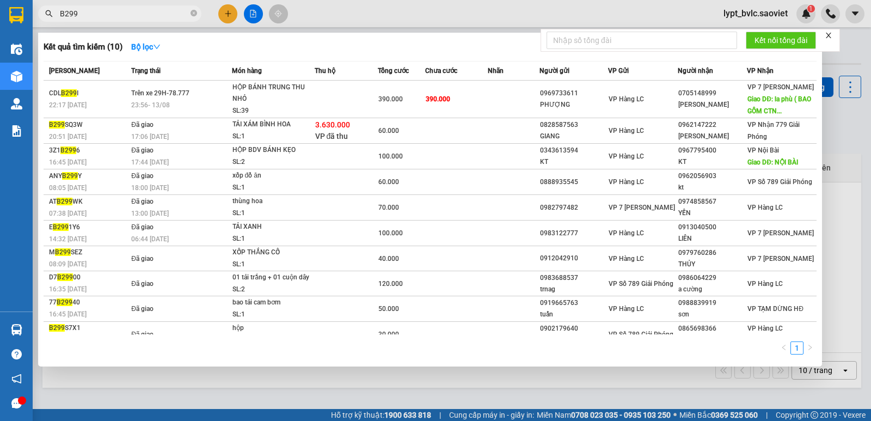
click at [65, 13] on input "B299" at bounding box center [124, 14] width 128 height 12
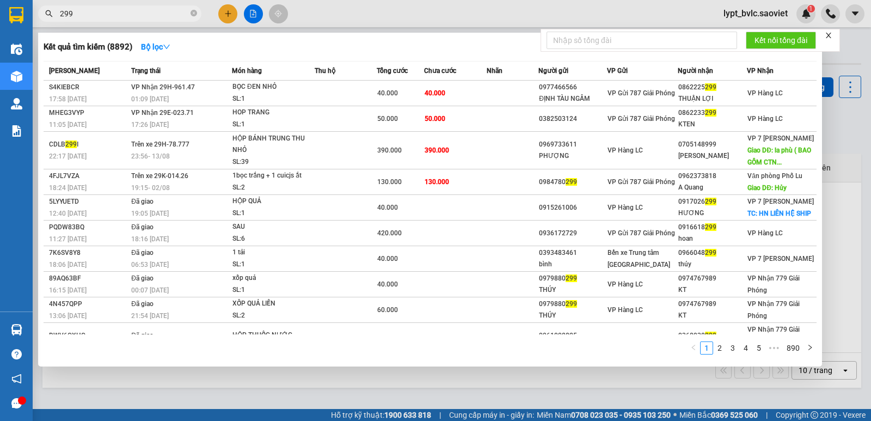
click at [76, 15] on input "299" at bounding box center [124, 14] width 128 height 12
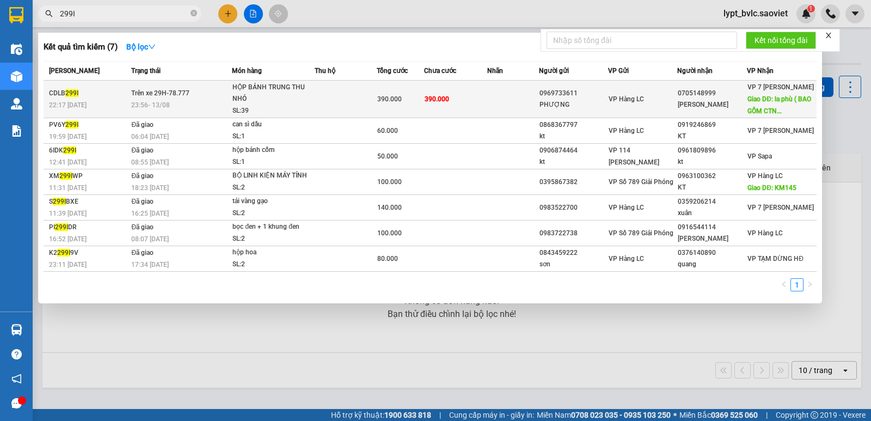
type input "299I"
click at [318, 108] on td at bounding box center [345, 100] width 62 height 38
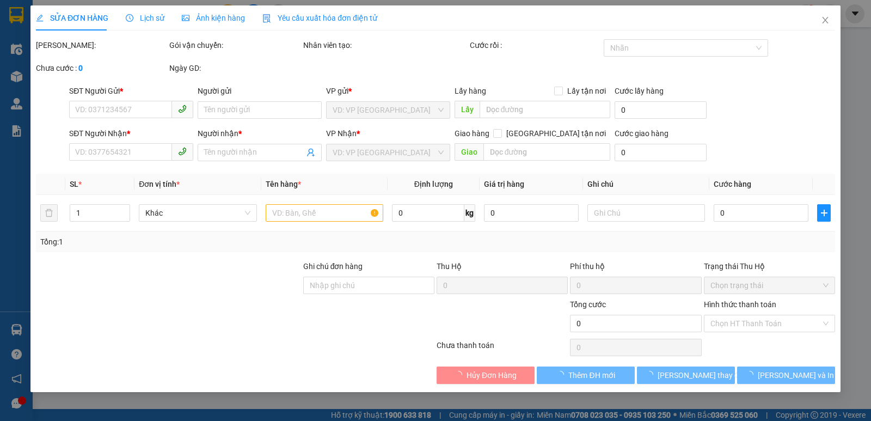
type input "0969733611"
type input "PHƯỢNG"
type input "0705148999"
type input "[PERSON_NAME]"
type input "la phù ( BAO GỒM CTN ) LX THU CƯỚC"
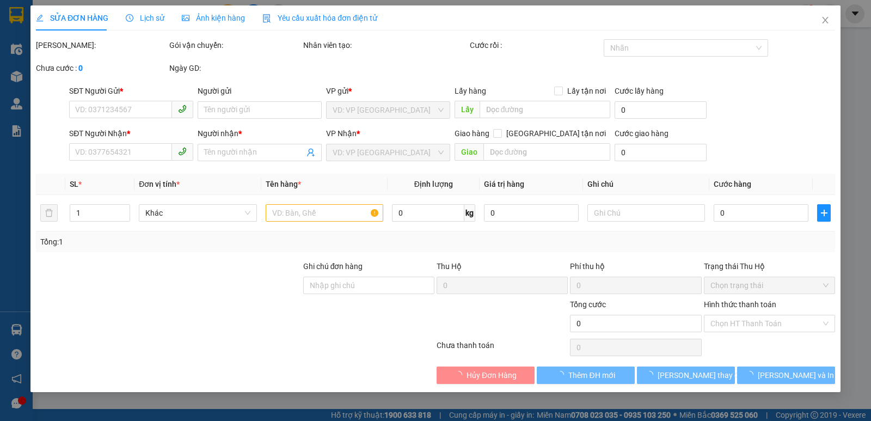
type input "90.000"
type input "390.000"
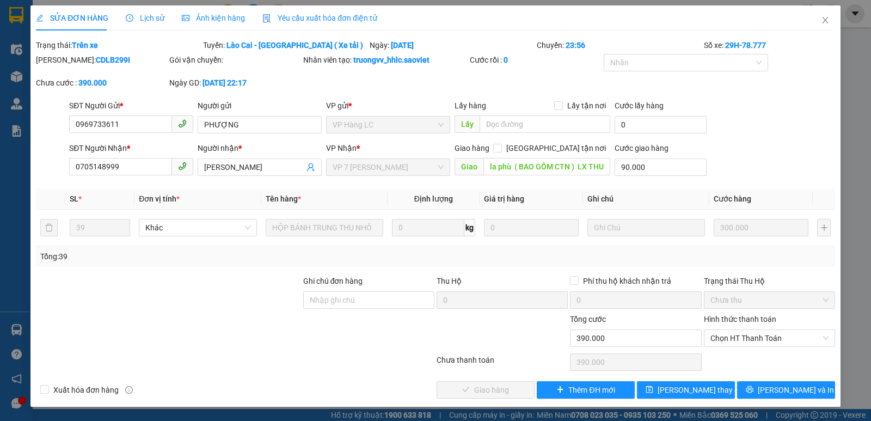
drag, startPoint x: 102, startPoint y: 60, endPoint x: 63, endPoint y: 66, distance: 39.6
click at [63, 66] on div "[PERSON_NAME]: CDLB299I" at bounding box center [101, 65] width 133 height 23
copy b "CDLB299I"
click at [846, 276] on div "SỬA ĐƠN HÀNG Lịch sử Ảnh kiện hàng Yêu cầu xuất hóa đơn điện tử Total Paid Fee …" at bounding box center [435, 210] width 871 height 421
click at [825, 22] on icon "close" at bounding box center [825, 20] width 6 height 7
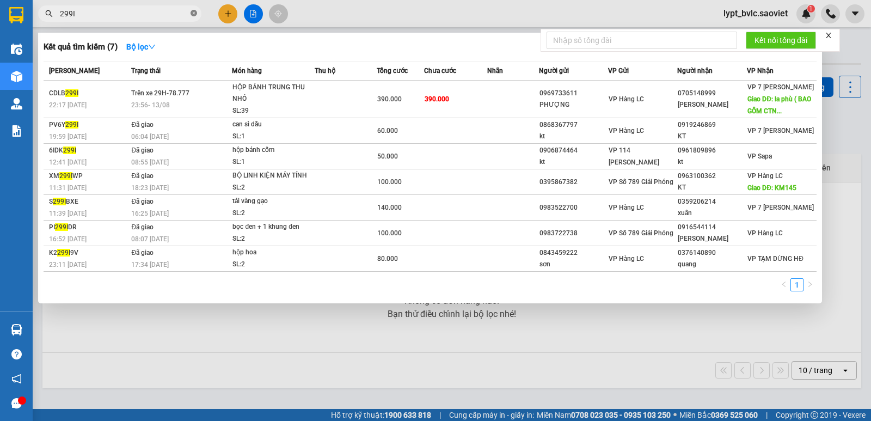
click at [194, 14] on icon "close-circle" at bounding box center [193, 13] width 7 height 7
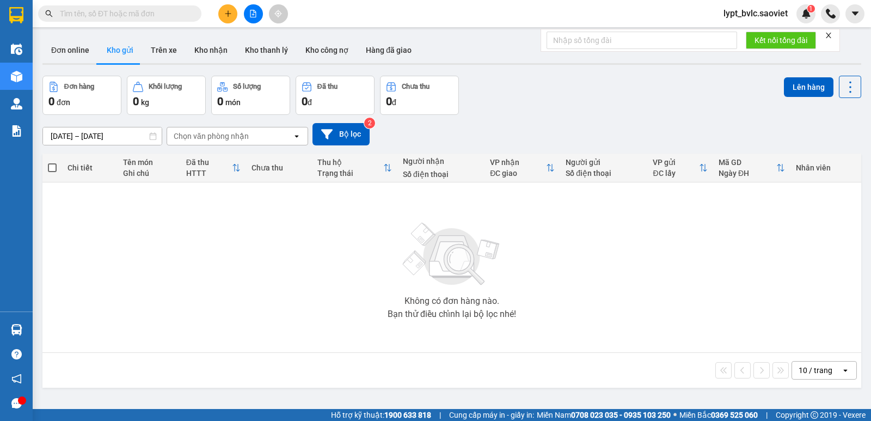
click at [157, 16] on input "text" at bounding box center [124, 14] width 128 height 12
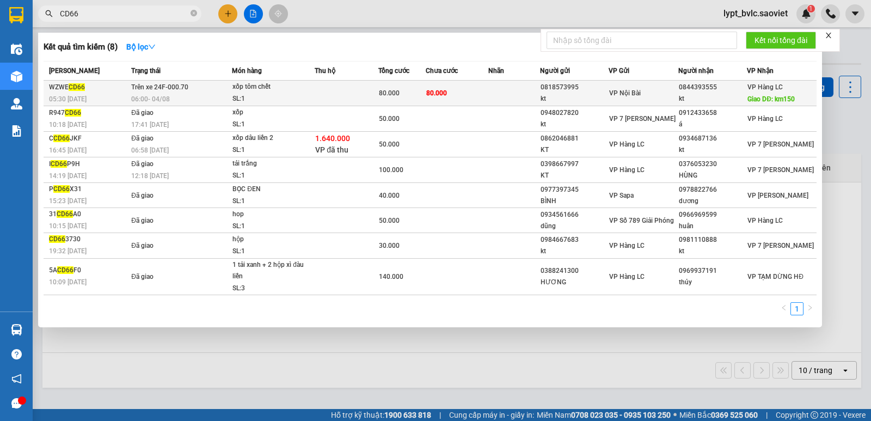
type input "CD66"
click at [365, 91] on td at bounding box center [345, 94] width 63 height 26
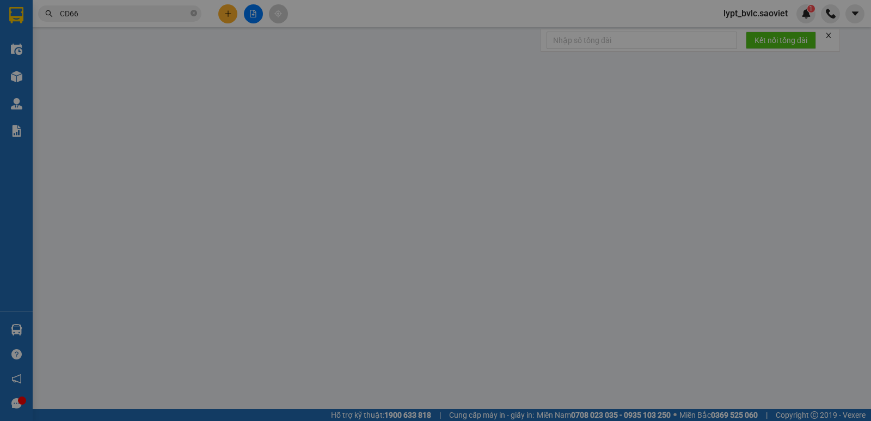
type input "0818573995"
type input "kt"
type input "0844393555"
type input "kt"
type input "km150"
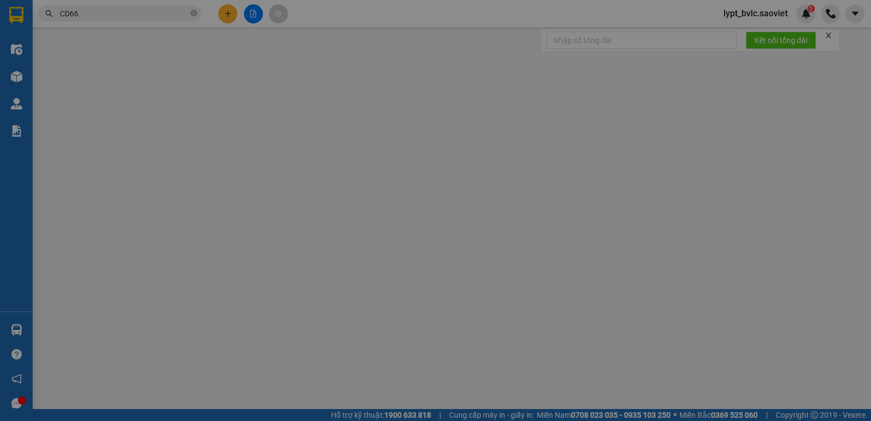
type input "80.000"
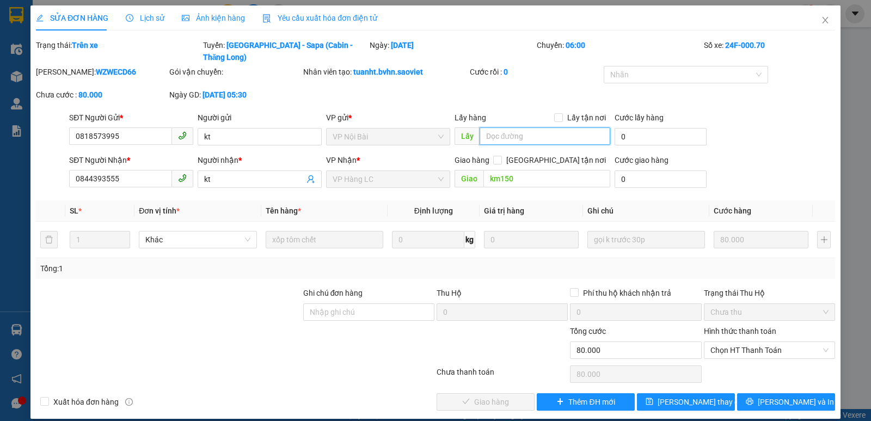
click at [509, 127] on input "text" at bounding box center [544, 135] width 131 height 17
type input "HÒA THU"
click at [650, 393] on button "[PERSON_NAME] thay đổi" at bounding box center [686, 401] width 98 height 17
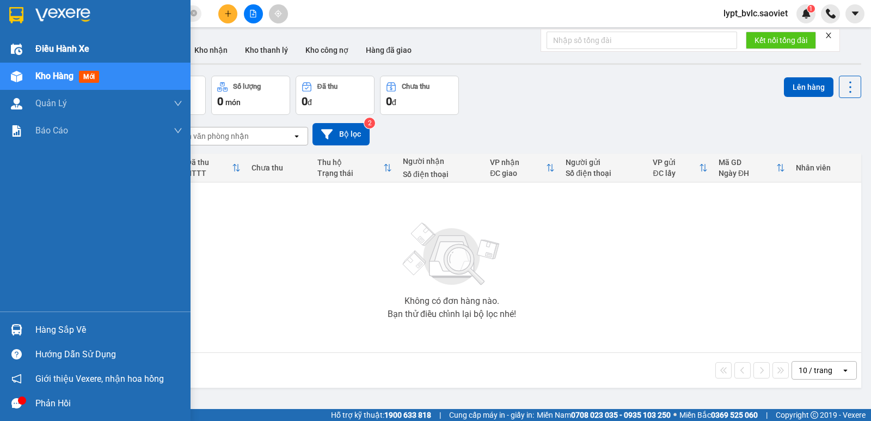
click at [71, 46] on span "Điều hành xe" at bounding box center [62, 49] width 54 height 14
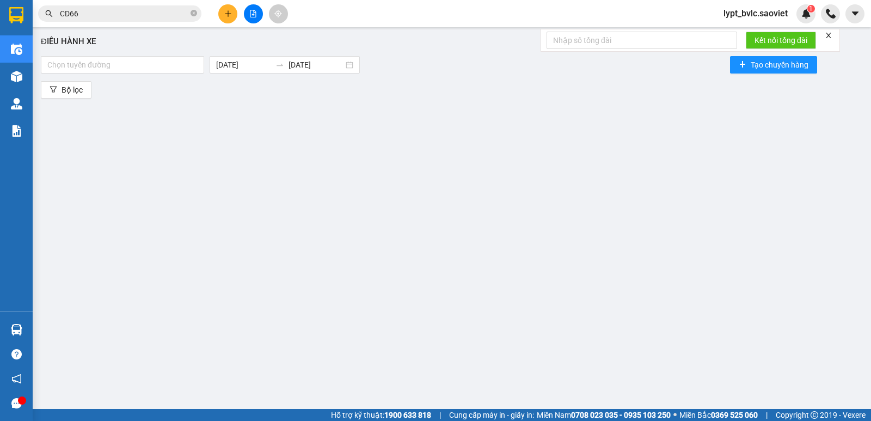
drag, startPoint x: 280, startPoint y: 239, endPoint x: 218, endPoint y: 186, distance: 81.4
click at [266, 223] on div "Điều hành xe Chọn tuyến đường [DATE] [DATE] Tạo chuyến hàng Bộ lọc" at bounding box center [451, 216] width 827 height 366
click at [125, 63] on div at bounding box center [123, 64] width 158 height 13
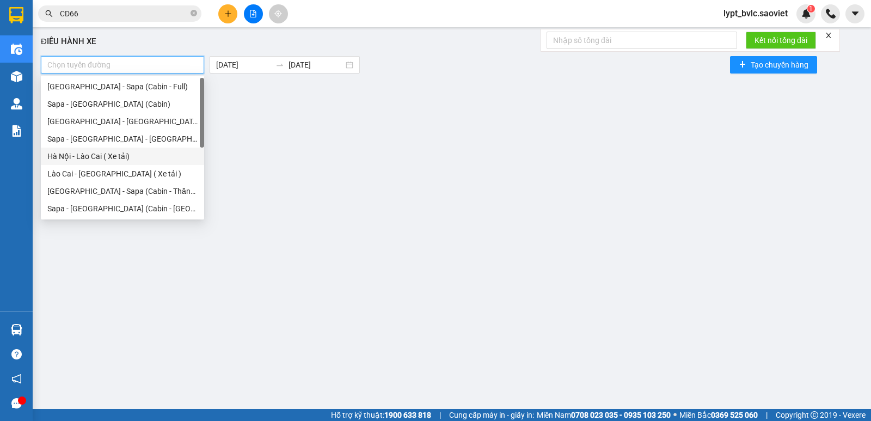
click at [123, 155] on div "Hà Nội - Lào Cai ( Xe tải)" at bounding box center [122, 156] width 150 height 12
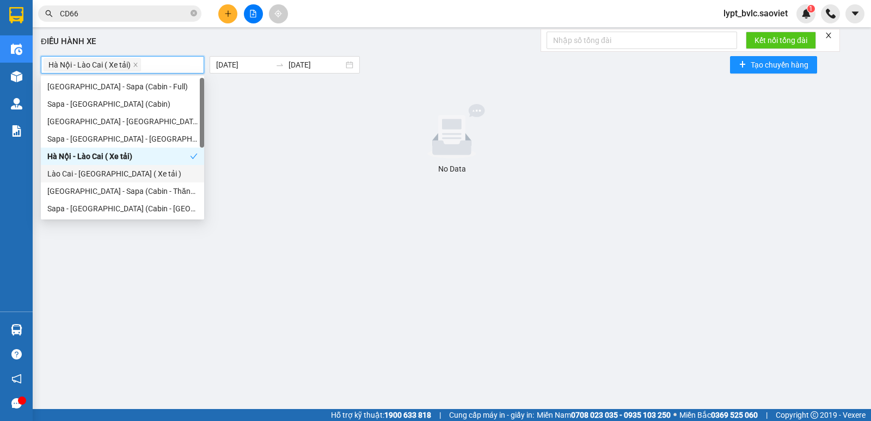
click at [118, 175] on div "Lào Cai - [GEOGRAPHIC_DATA] ( Xe tải )" at bounding box center [122, 174] width 150 height 12
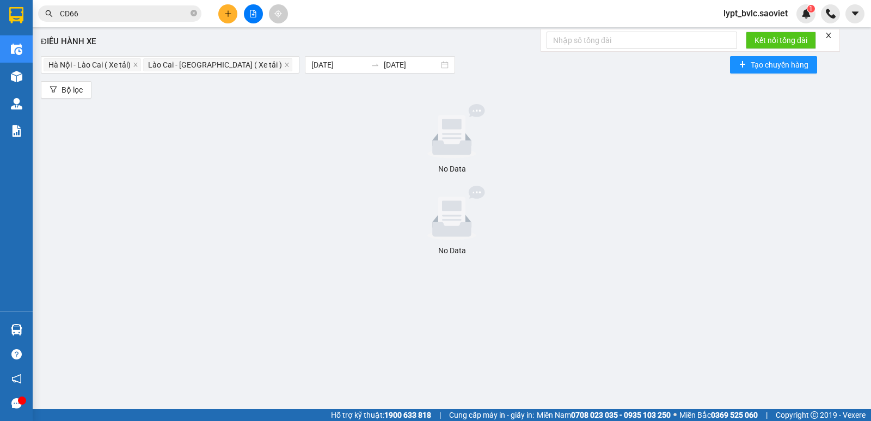
drag, startPoint x: 338, startPoint y: 191, endPoint x: 318, endPoint y: 118, distance: 76.0
click at [338, 190] on div at bounding box center [451, 213] width 813 height 54
click at [372, 64] on icon "swap-right" at bounding box center [375, 64] width 7 height 2
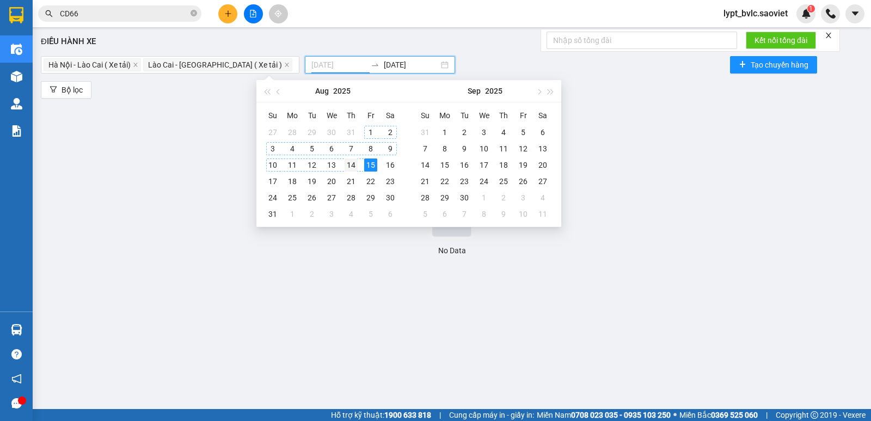
type input "[DATE]"
click at [354, 162] on div "14" at bounding box center [350, 164] width 13 height 13
type input "[DATE]"
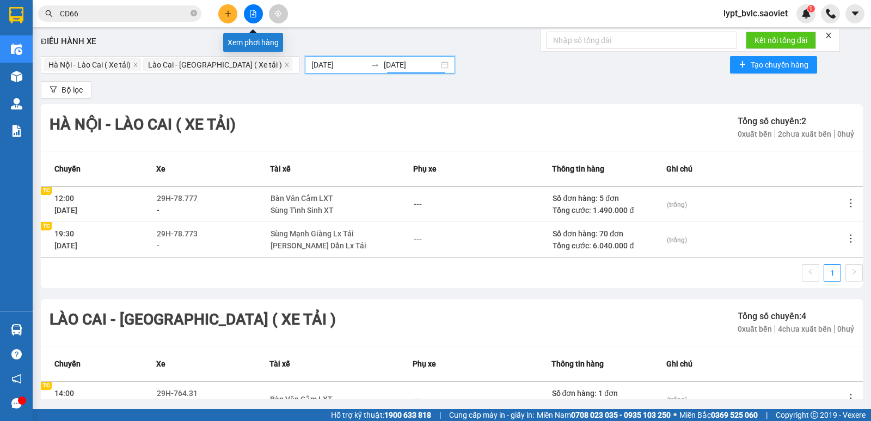
click at [250, 19] on button at bounding box center [253, 13] width 19 height 19
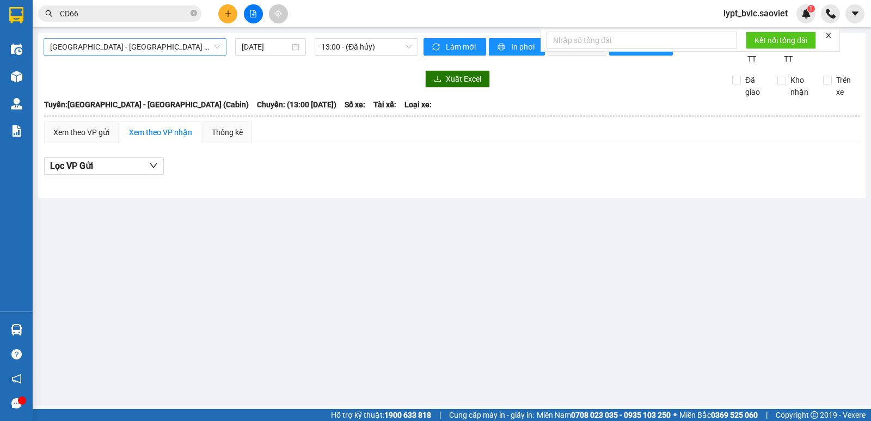
click at [136, 45] on span "[GEOGRAPHIC_DATA] - [GEOGRAPHIC_DATA] (Cabin)" at bounding box center [135, 47] width 170 height 16
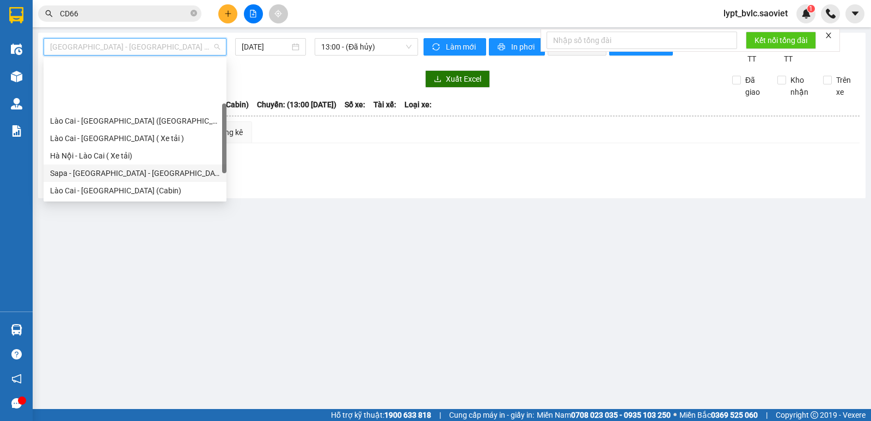
scroll to position [54, 0]
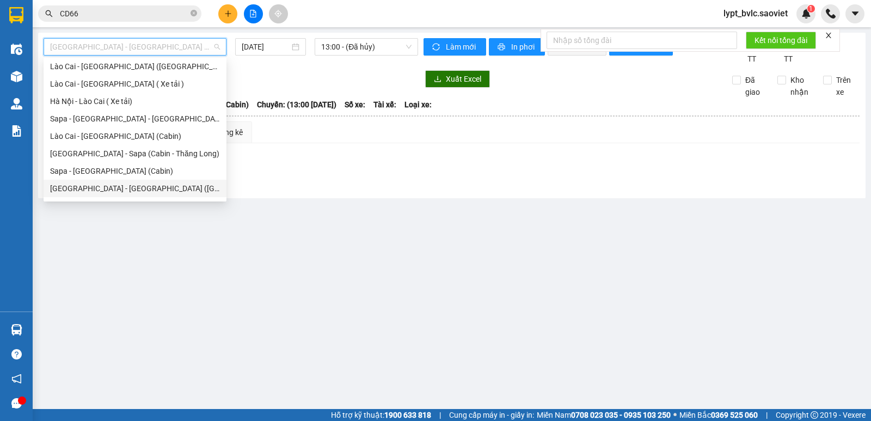
click at [123, 190] on div "[GEOGRAPHIC_DATA] - [GEOGRAPHIC_DATA] ([GEOGRAPHIC_DATA])" at bounding box center [135, 188] width 170 height 12
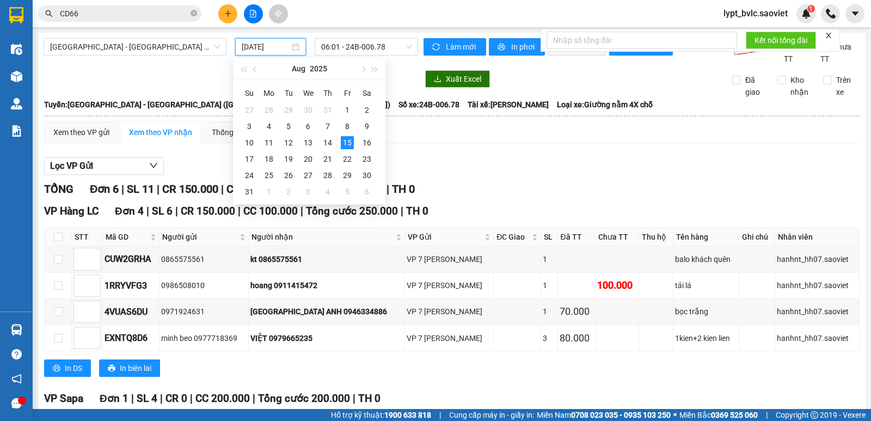
click at [263, 47] on input "[DATE]" at bounding box center [266, 47] width 48 height 12
click at [323, 144] on div "14" at bounding box center [327, 142] width 13 height 13
type input "[DATE]"
